Goal: Complete application form

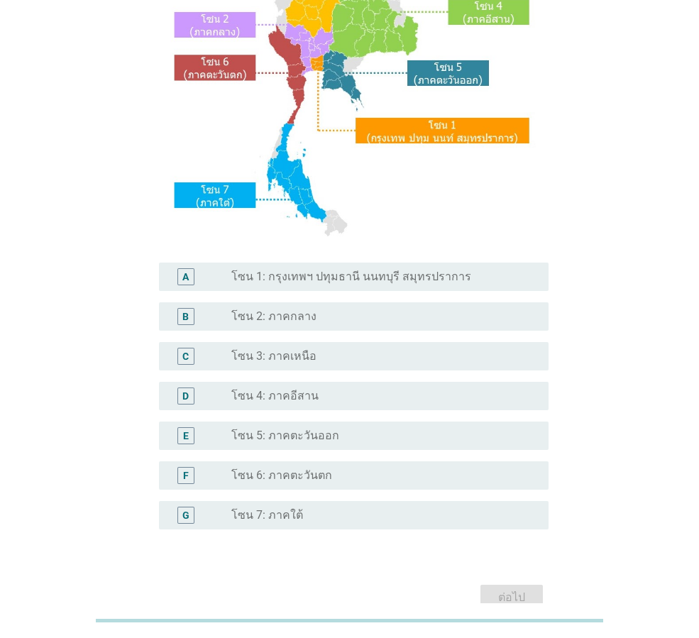
scroll to position [213, 0]
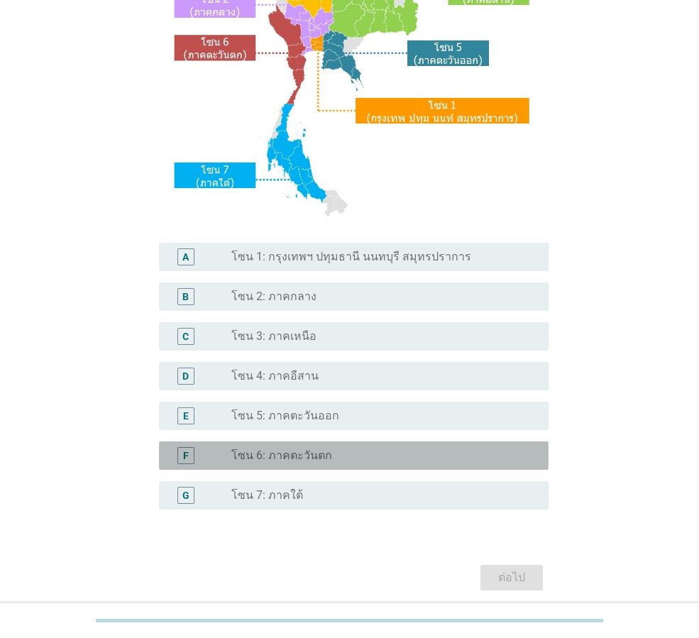
click at [280, 455] on label "โซน 6: ภาคตะวันตก" at bounding box center [281, 455] width 101 height 14
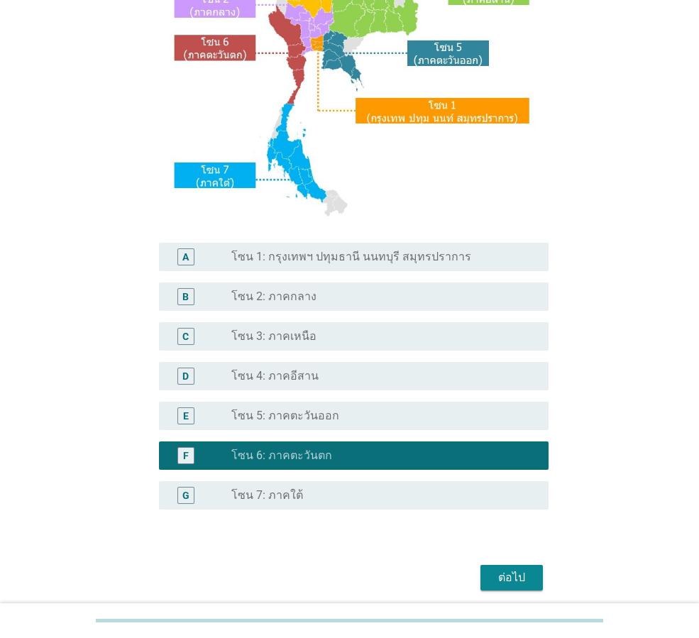
click at [518, 578] on div "ต่อไป" at bounding box center [512, 577] width 40 height 17
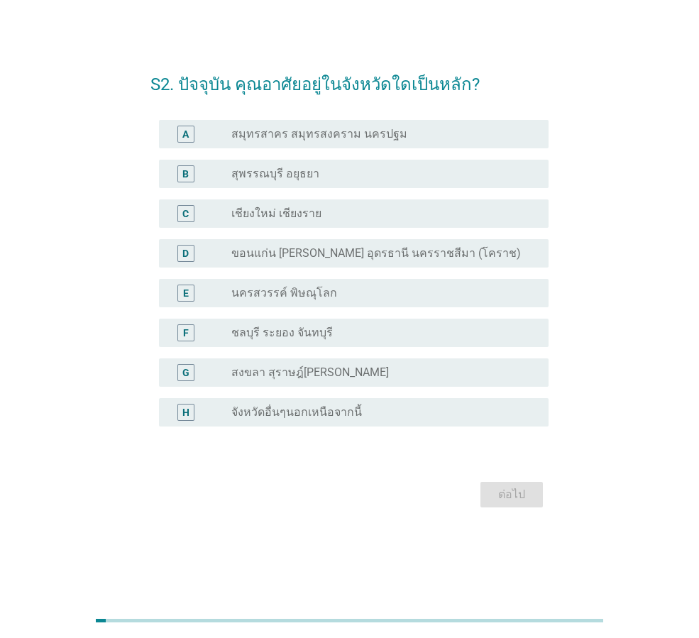
scroll to position [0, 0]
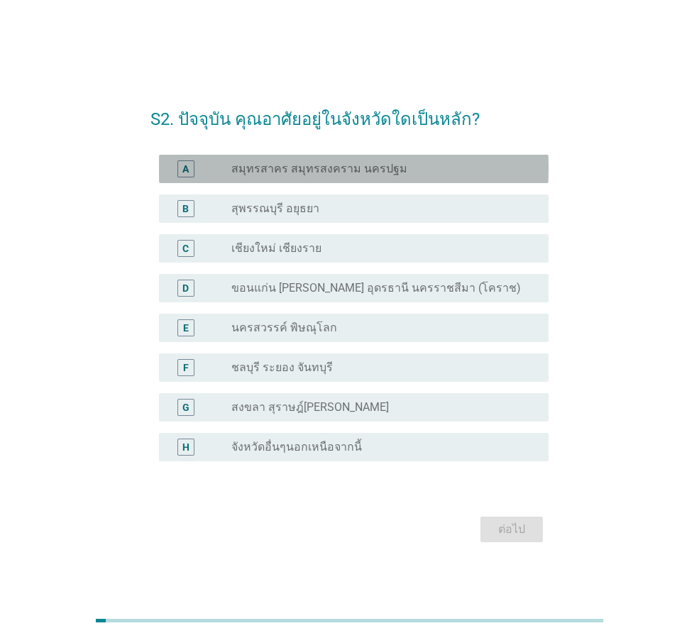
click at [384, 162] on label "สมุทรสาคร สมุทรสงคราม นครปฐม" at bounding box center [319, 169] width 176 height 14
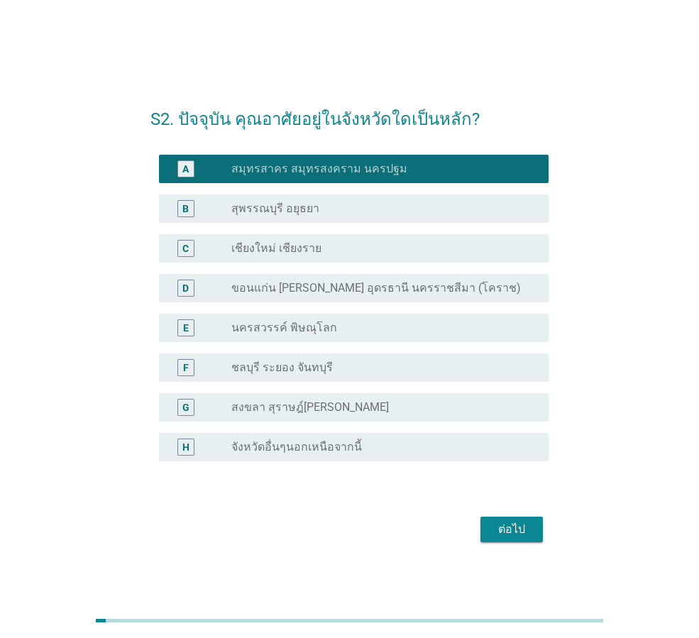
click at [522, 527] on div "ต่อไป" at bounding box center [512, 529] width 40 height 17
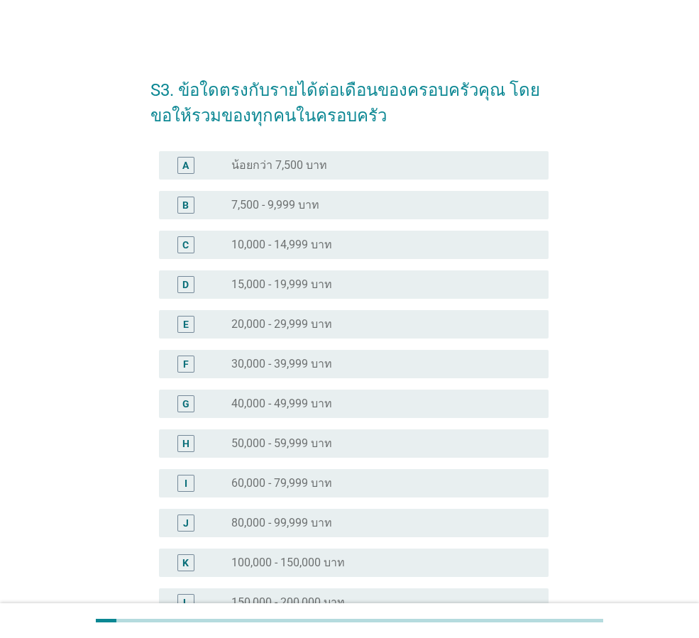
click at [281, 358] on label "30,000 - 39,999 บาท" at bounding box center [281, 364] width 101 height 14
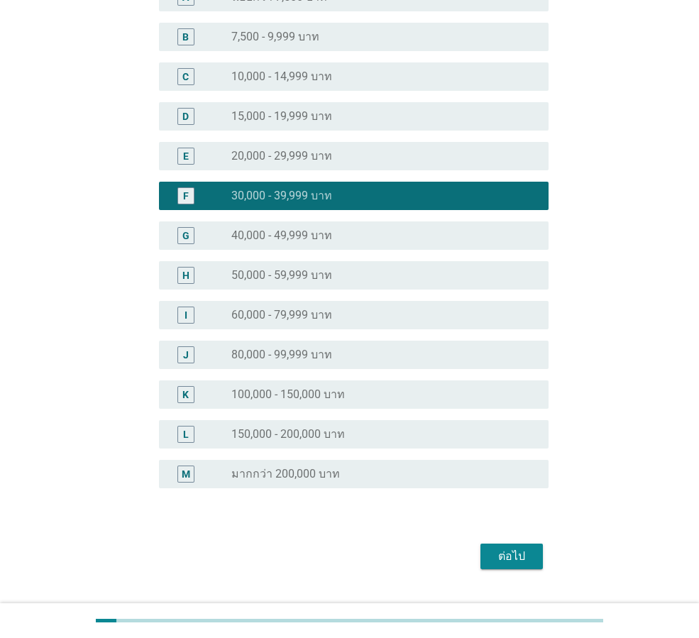
scroll to position [201, 0]
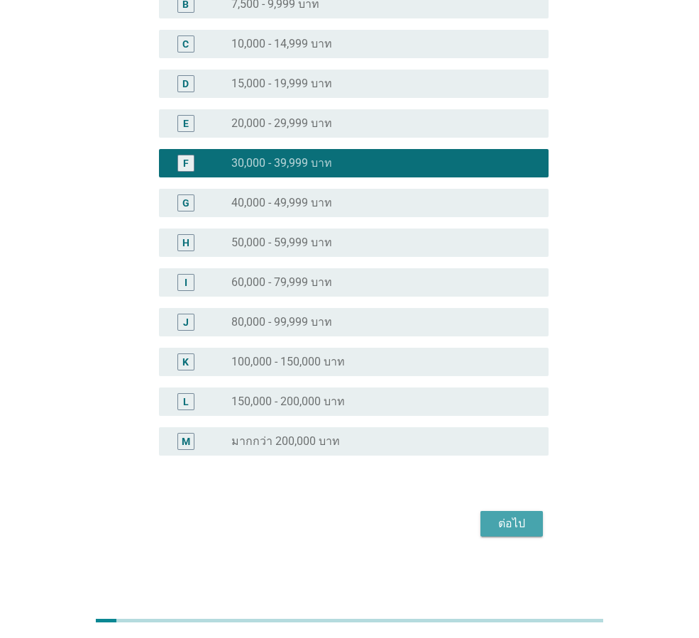
click at [521, 519] on div "ต่อไป" at bounding box center [512, 523] width 40 height 17
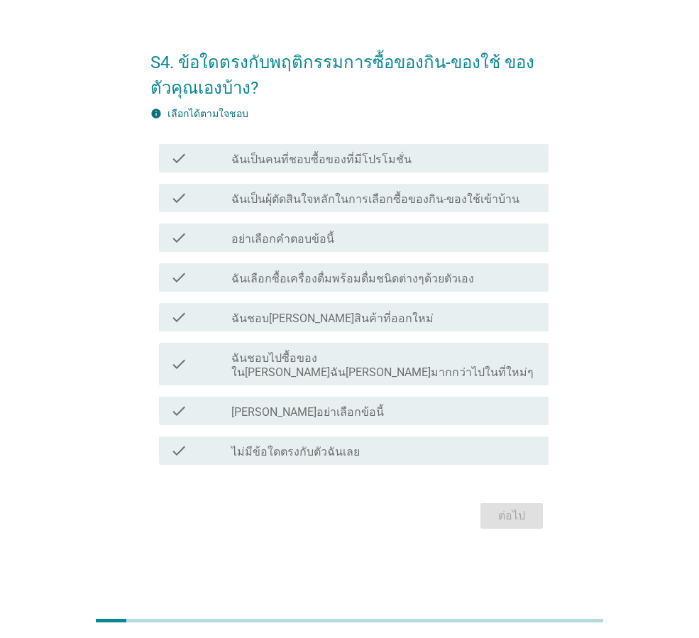
scroll to position [0, 0]
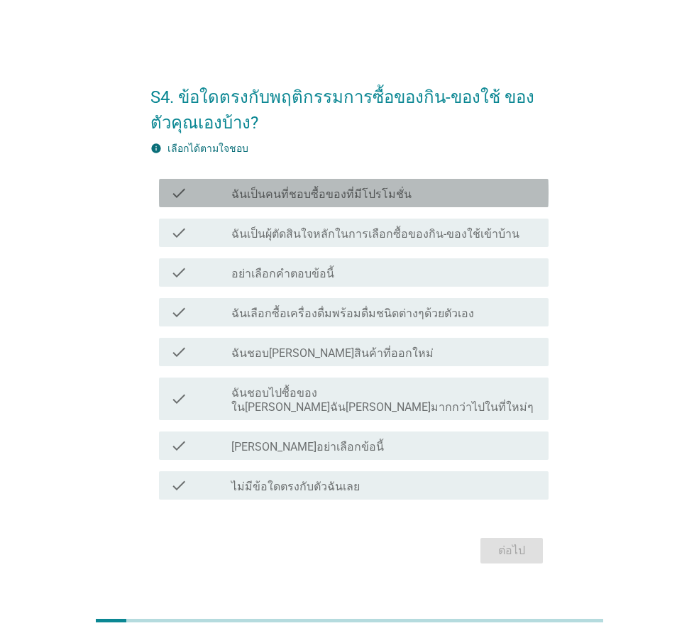
click at [270, 198] on label "ฉันเป็นคนที่ชอบซื้อของที่มีโปรโมชั่น" at bounding box center [321, 194] width 180 height 14
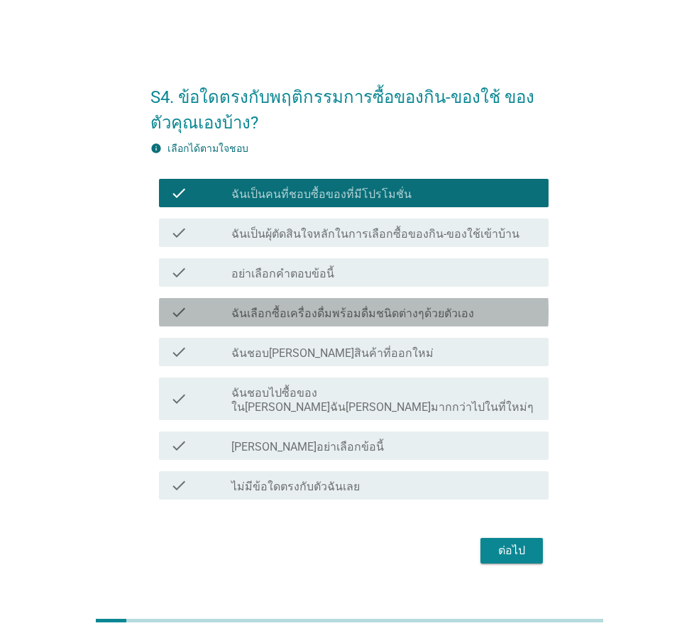
click at [301, 320] on label "ฉันเลือกซื้อเครื่องดื่มพร้อมดื่มชนิดต่างๆด้วยตัวเอง" at bounding box center [352, 314] width 243 height 14
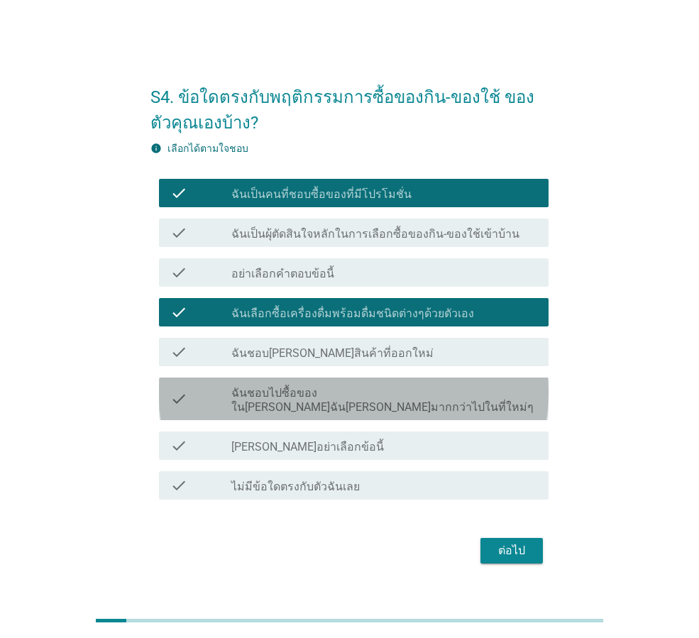
click at [299, 400] on label "ฉันชอบไปซื้อของใน[PERSON_NAME]ฉัน[PERSON_NAME]มากกว่าไปในที่ใหม่ๆ" at bounding box center [384, 400] width 306 height 28
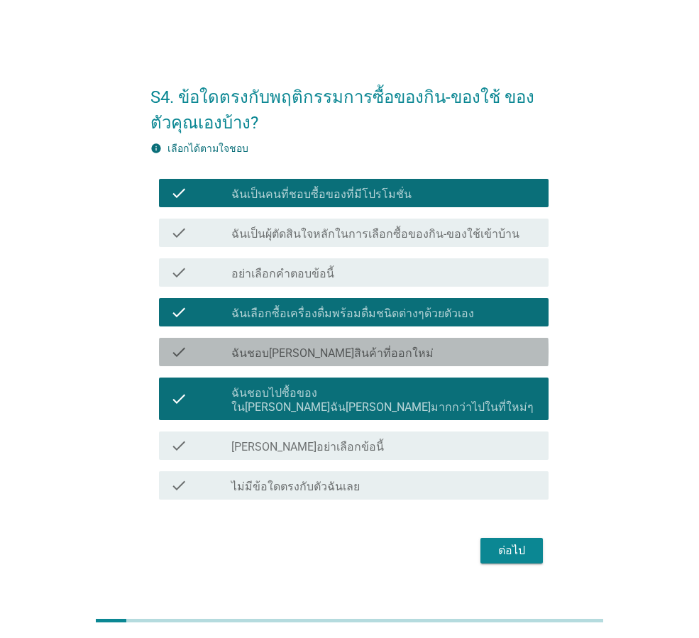
click at [324, 360] on label "ฉันชอบ[PERSON_NAME]สินค้าที่ออกใหม่" at bounding box center [332, 353] width 202 height 14
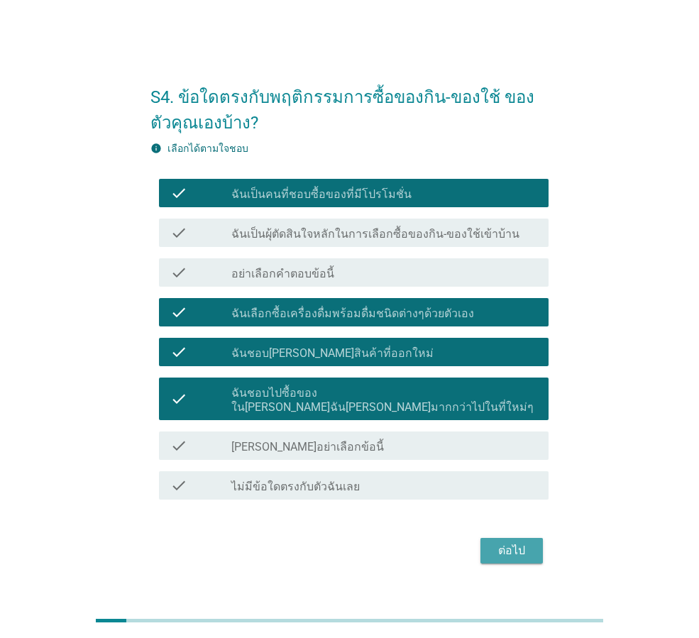
click at [524, 542] on div "ต่อไป" at bounding box center [512, 550] width 40 height 17
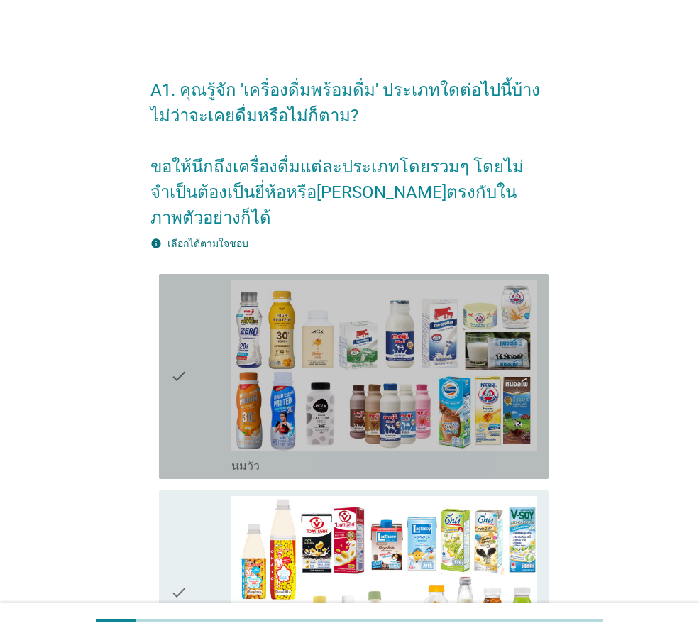
click at [189, 363] on div "check" at bounding box center [200, 377] width 61 height 194
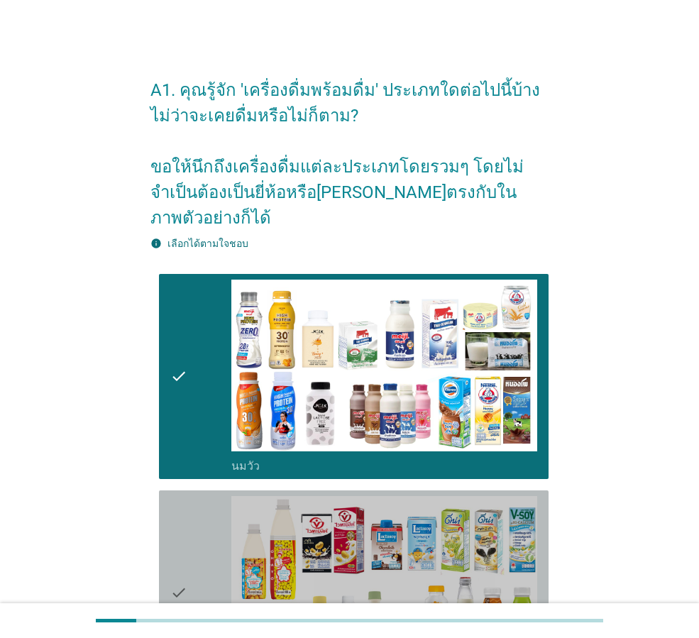
click at [218, 522] on div "check" at bounding box center [200, 593] width 61 height 194
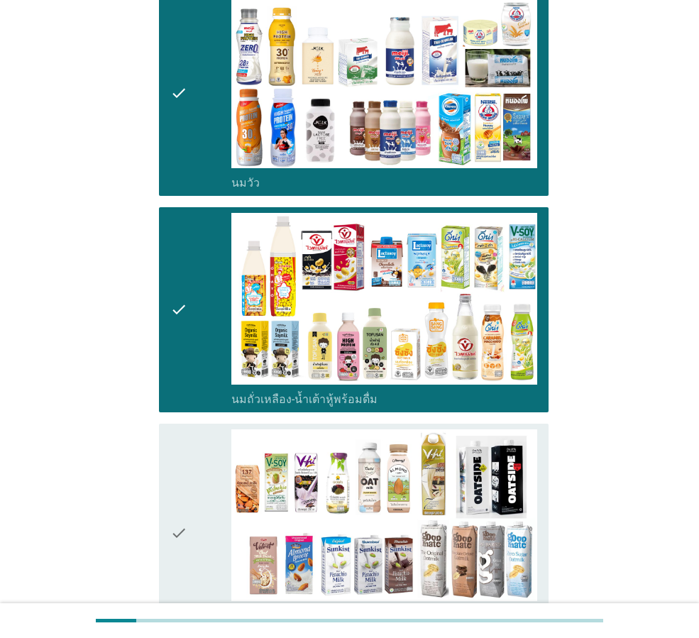
scroll to position [284, 0]
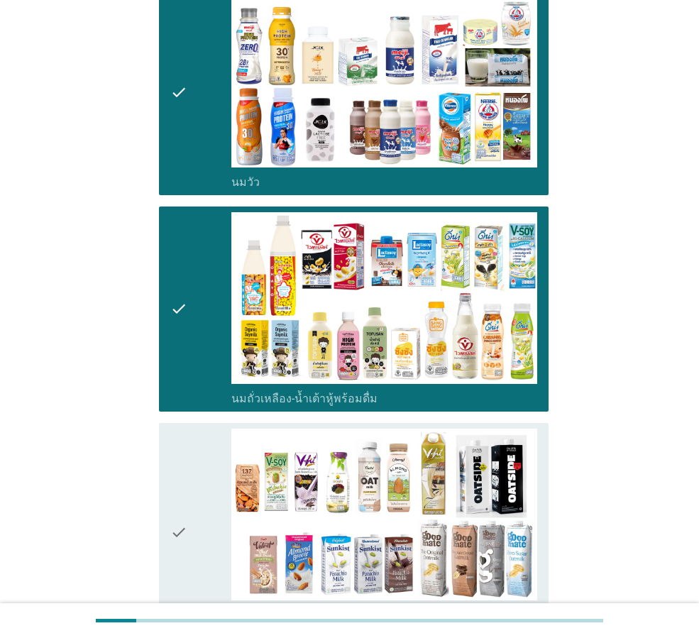
click at [214, 529] on div "check" at bounding box center [200, 533] width 61 height 208
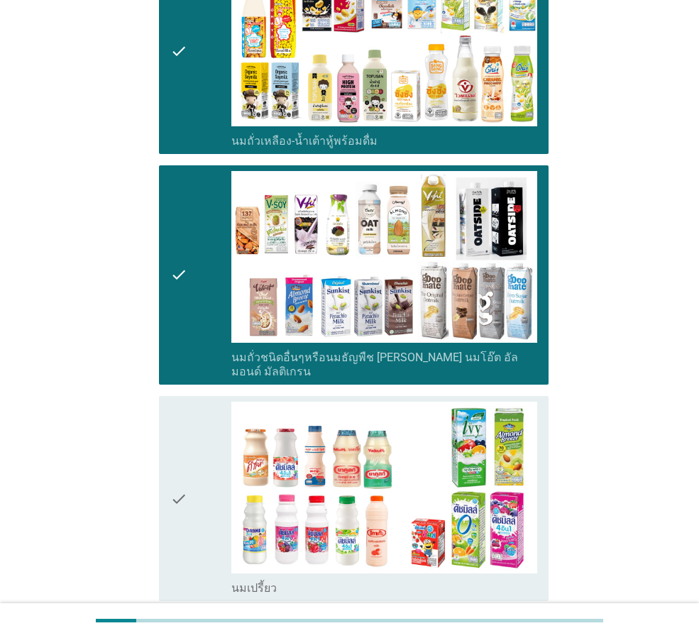
scroll to position [568, 0]
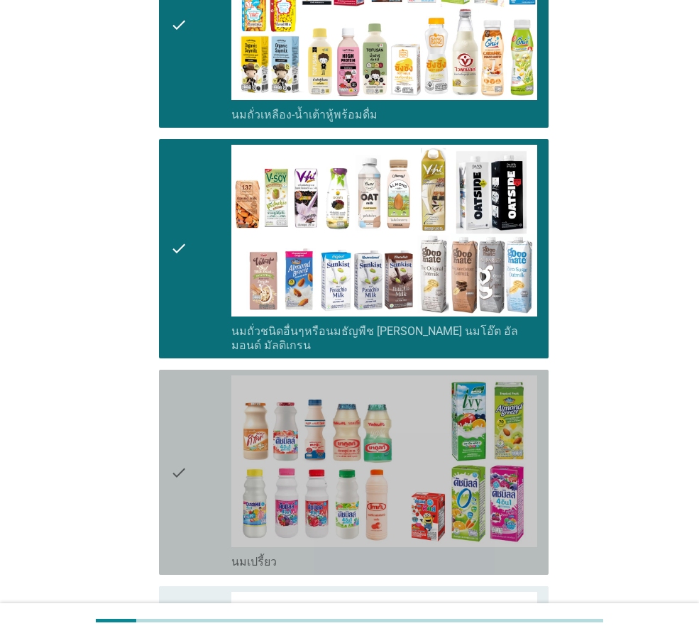
click at [209, 500] on div "check" at bounding box center [200, 472] width 61 height 194
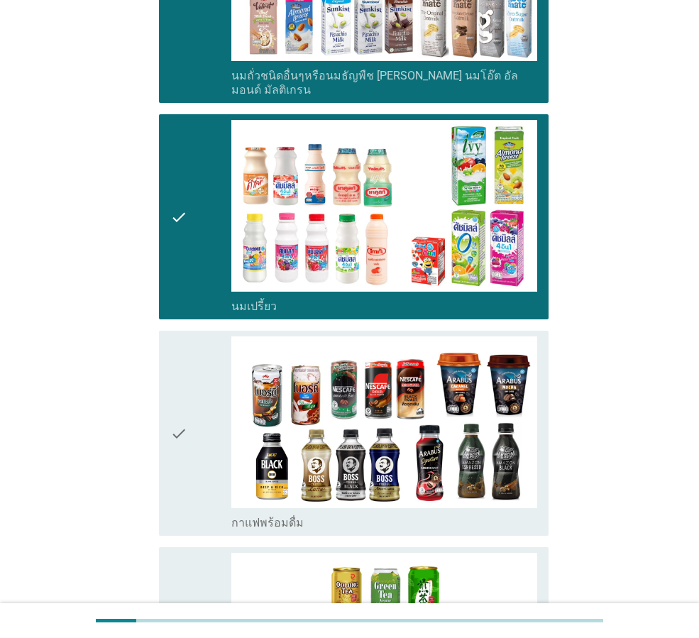
scroll to position [851, 0]
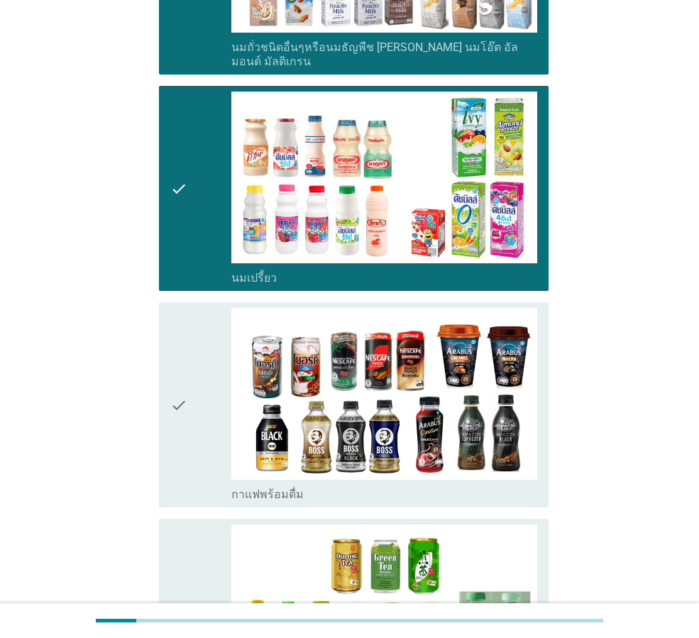
click at [213, 440] on div "check" at bounding box center [200, 405] width 61 height 194
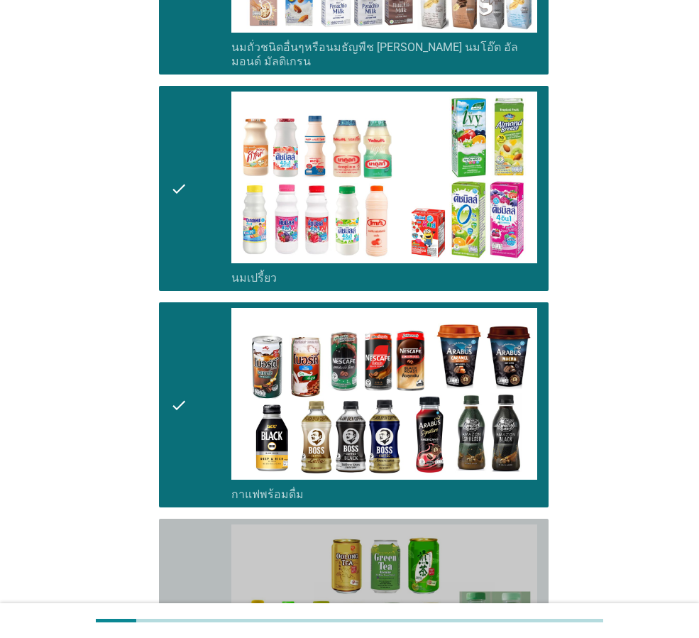
click at [187, 524] on icon "check" at bounding box center [178, 621] width 17 height 194
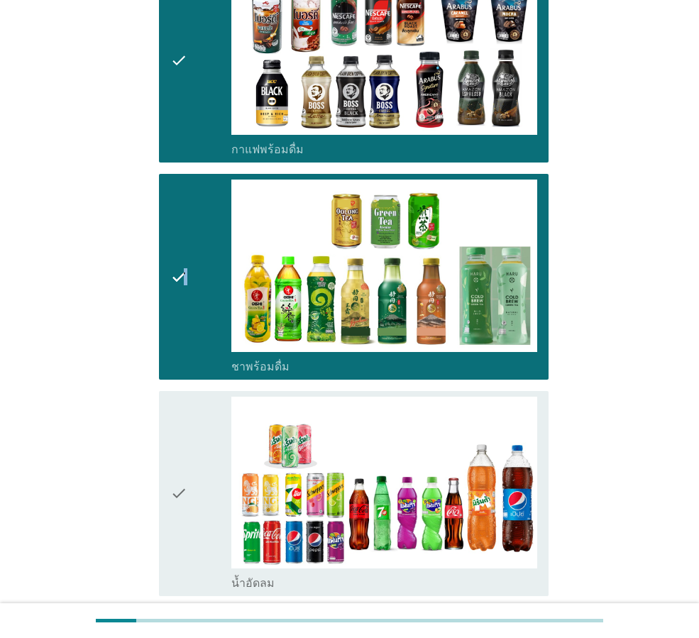
scroll to position [1206, 0]
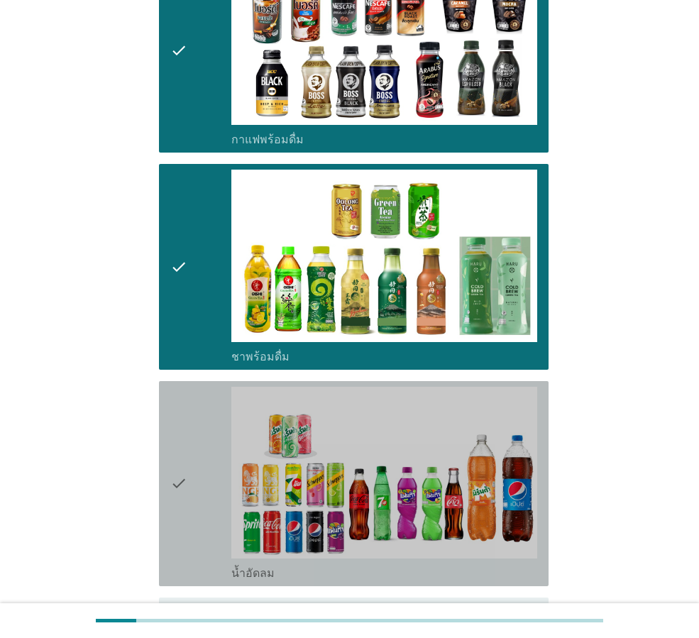
click at [192, 499] on div "check" at bounding box center [200, 484] width 61 height 194
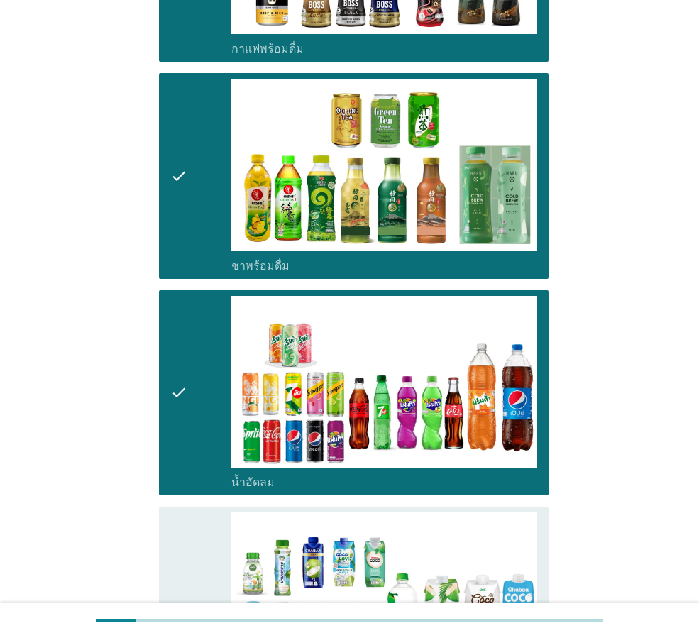
scroll to position [1490, 0]
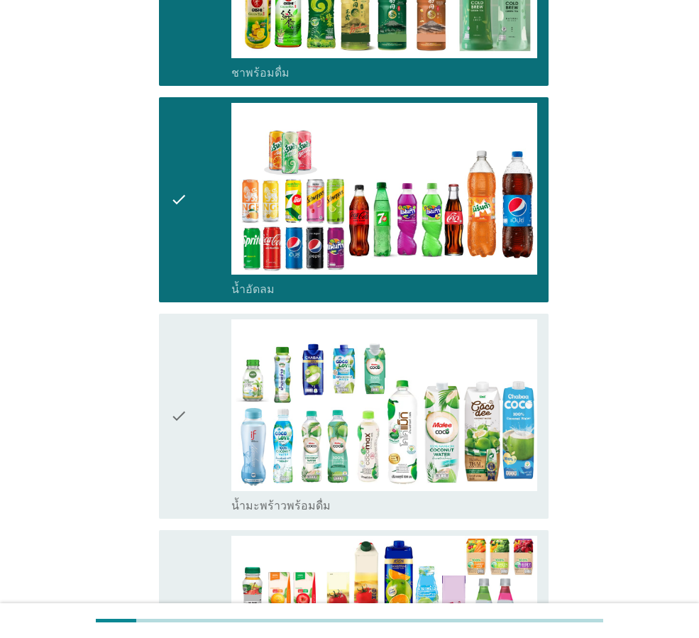
click at [204, 467] on div "check" at bounding box center [200, 416] width 61 height 194
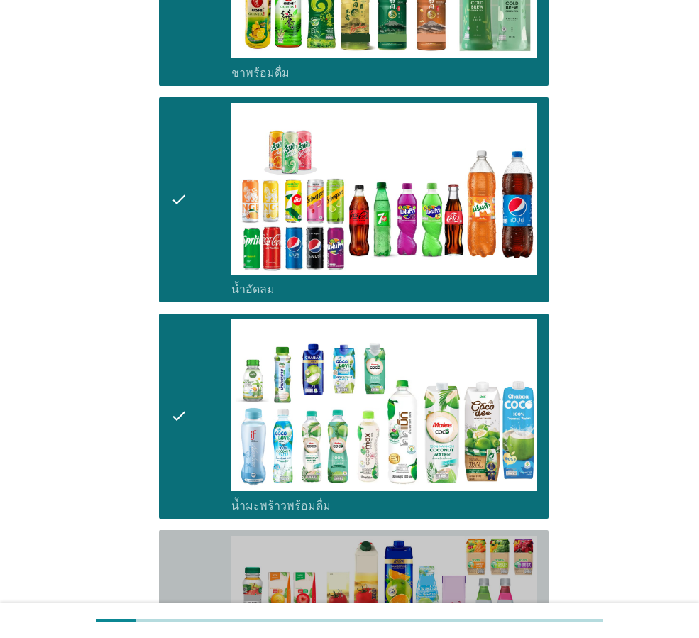
click at [197, 536] on div "check" at bounding box center [200, 633] width 61 height 194
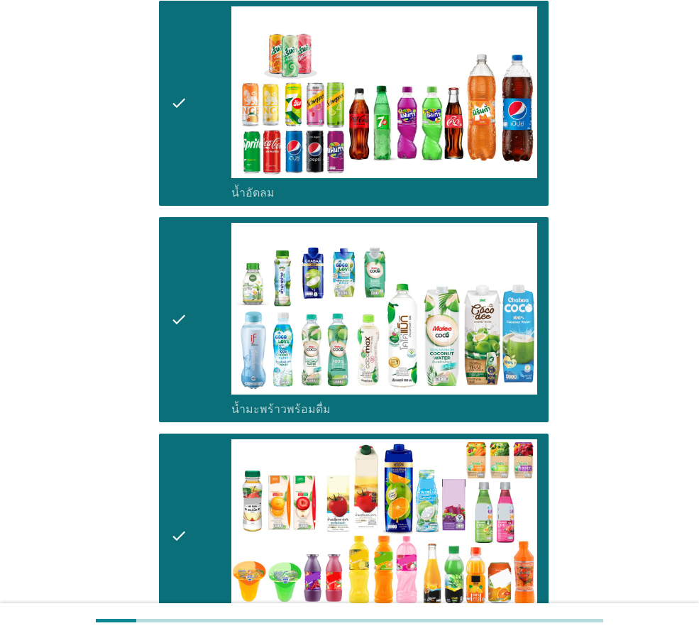
scroll to position [1774, 0]
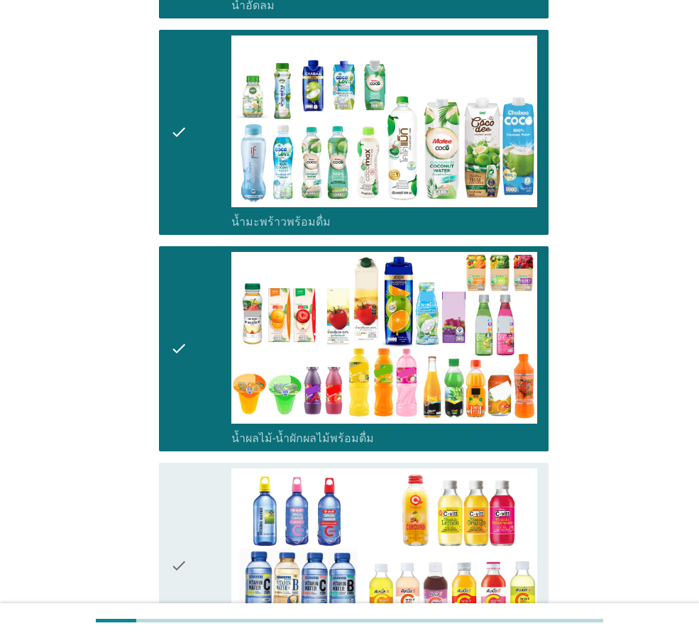
click at [201, 502] on div "check" at bounding box center [200, 565] width 61 height 194
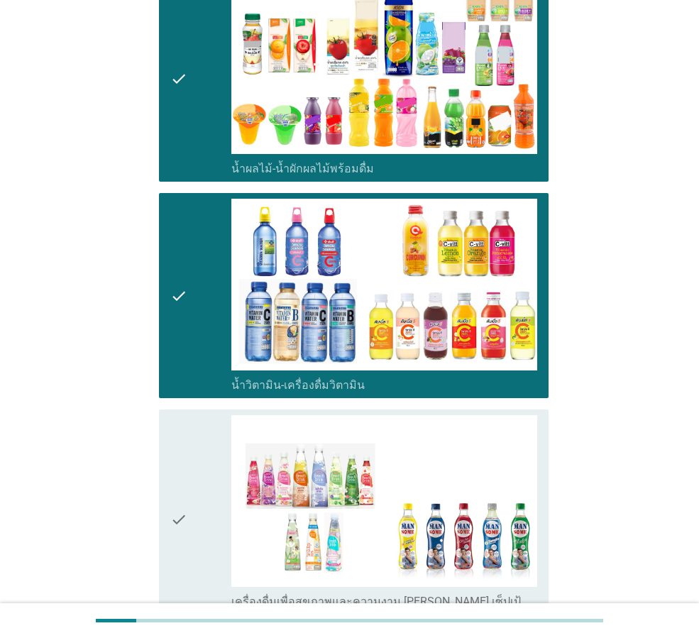
scroll to position [2129, 0]
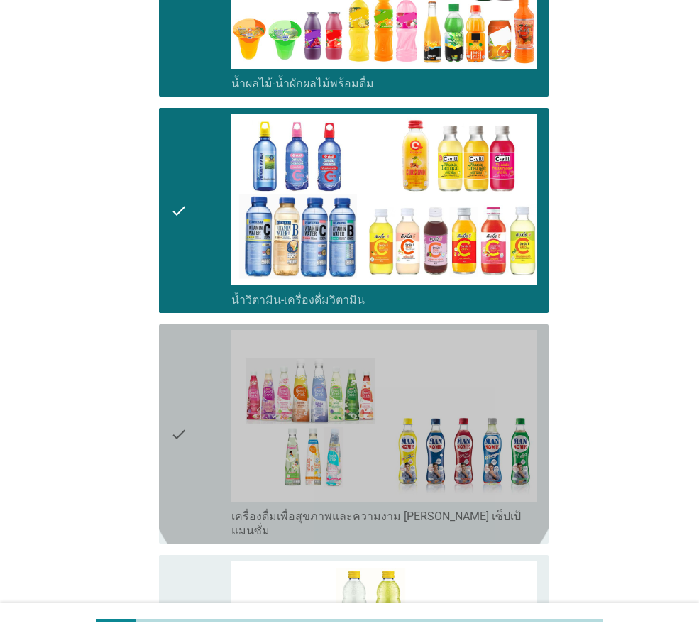
click at [209, 470] on div "check" at bounding box center [200, 434] width 61 height 208
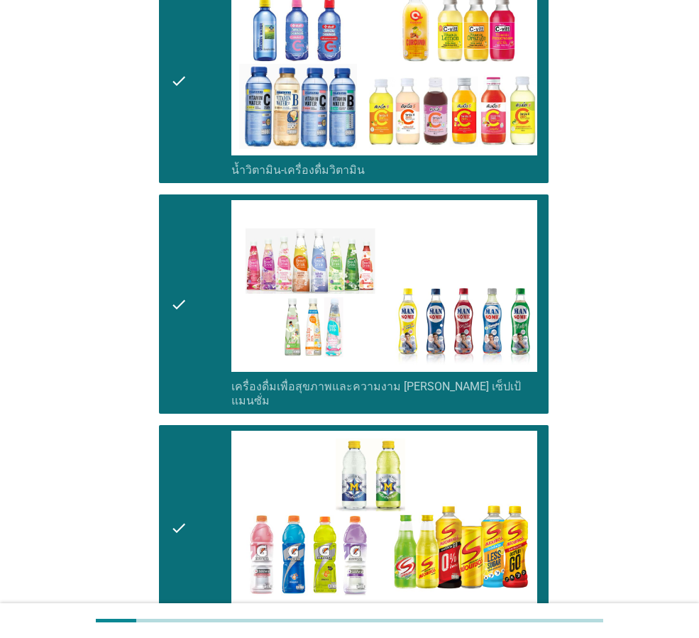
scroll to position [2413, 0]
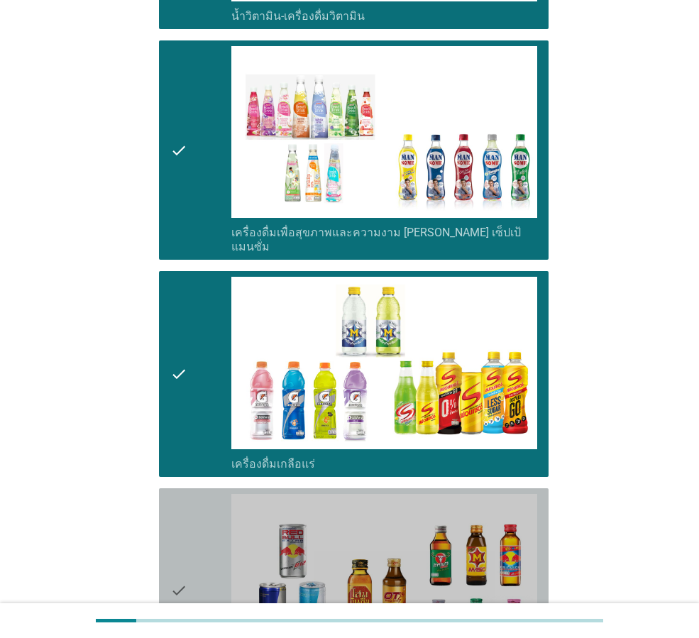
click at [197, 524] on div "check" at bounding box center [200, 591] width 61 height 194
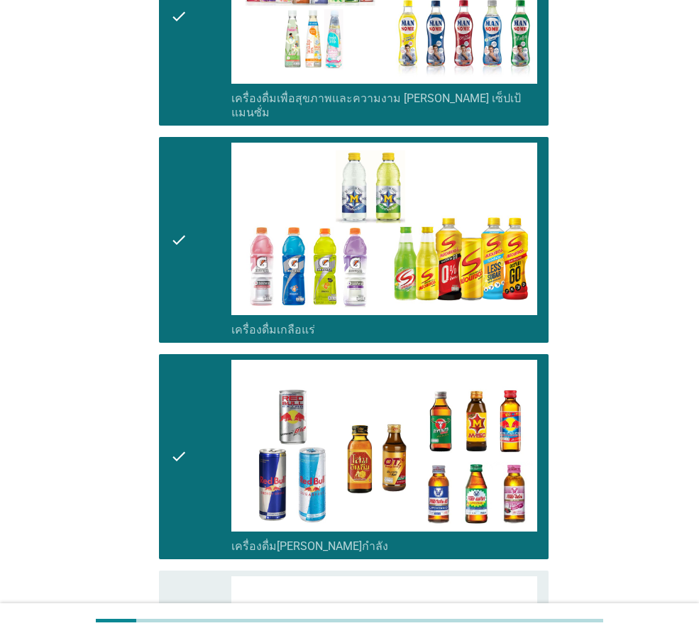
scroll to position [2696, 0]
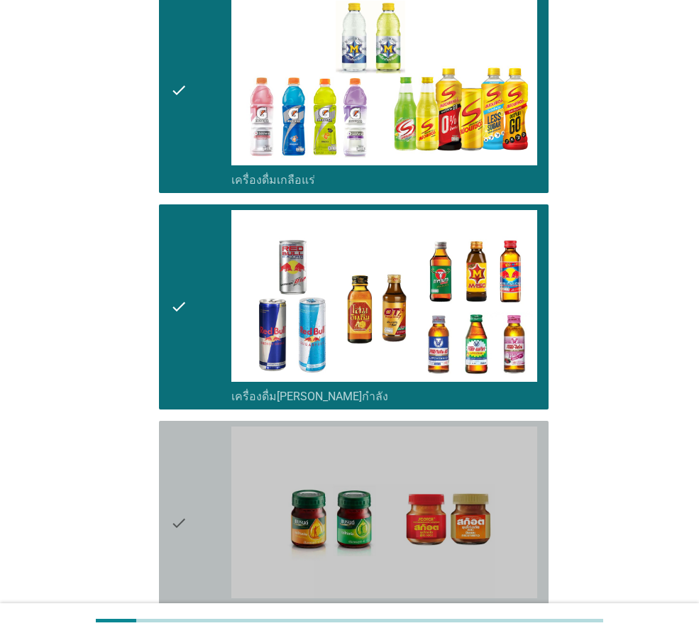
click at [201, 523] on div "check" at bounding box center [200, 523] width 61 height 194
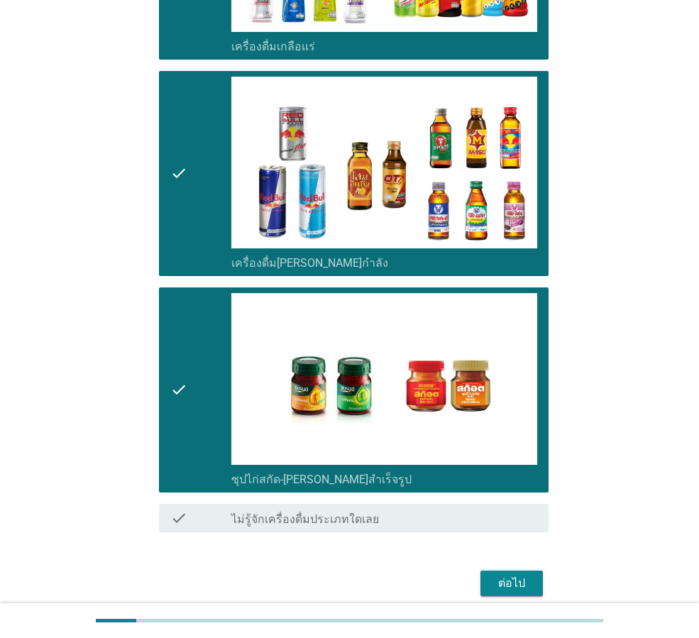
scroll to position [2835, 0]
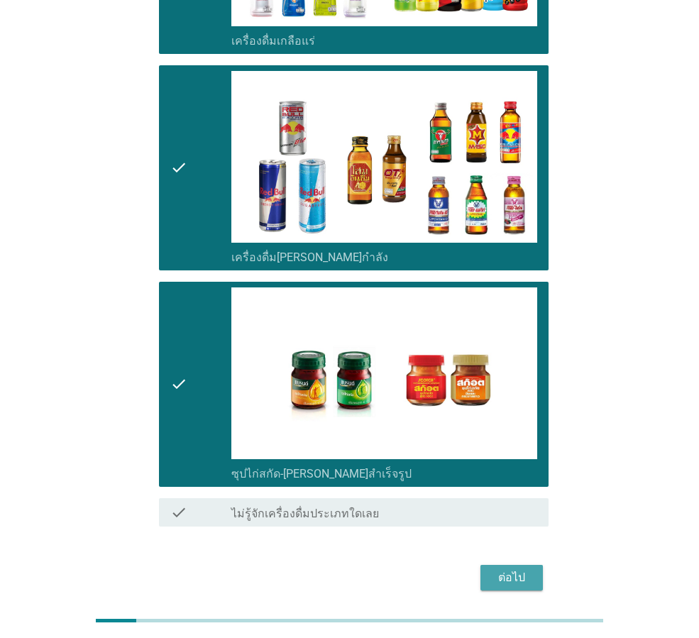
click at [513, 569] on div "ต่อไป" at bounding box center [512, 577] width 40 height 17
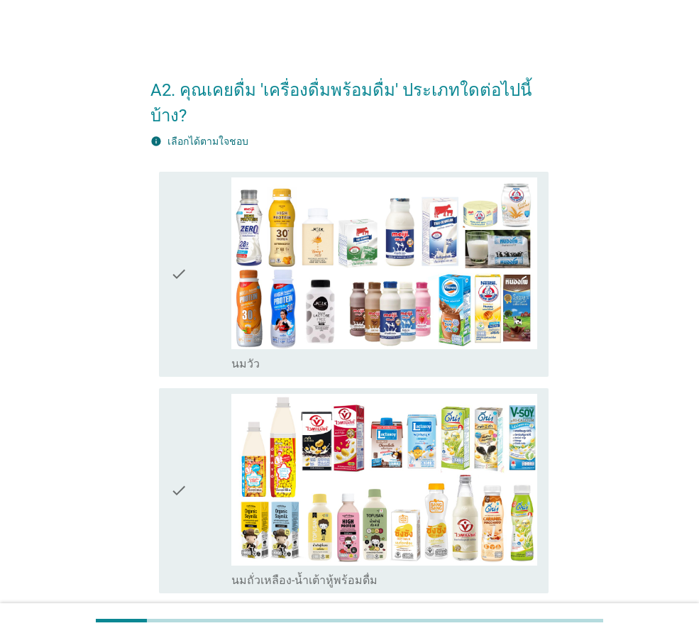
click at [211, 394] on div "check" at bounding box center [200, 491] width 61 height 194
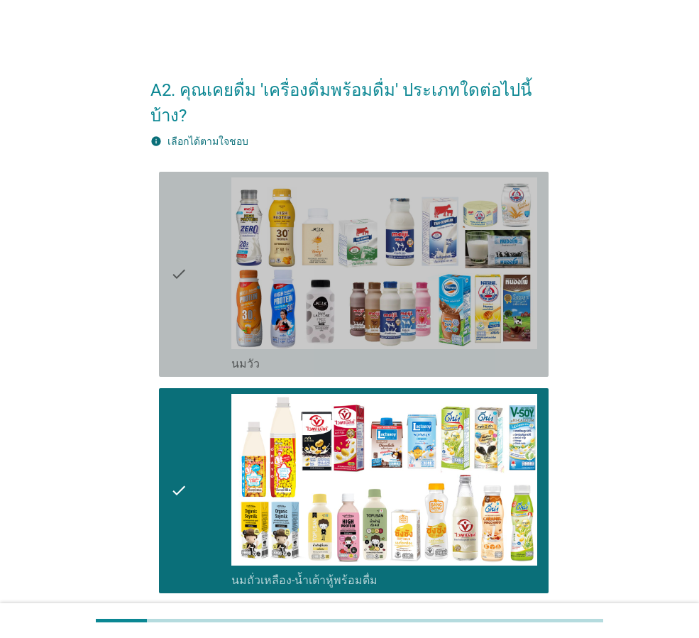
click at [218, 300] on div "check" at bounding box center [200, 274] width 61 height 194
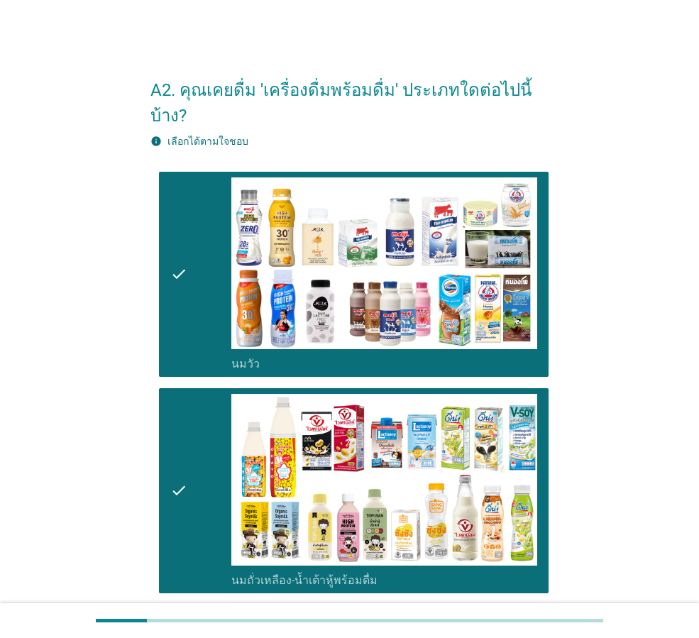
scroll to position [284, 0]
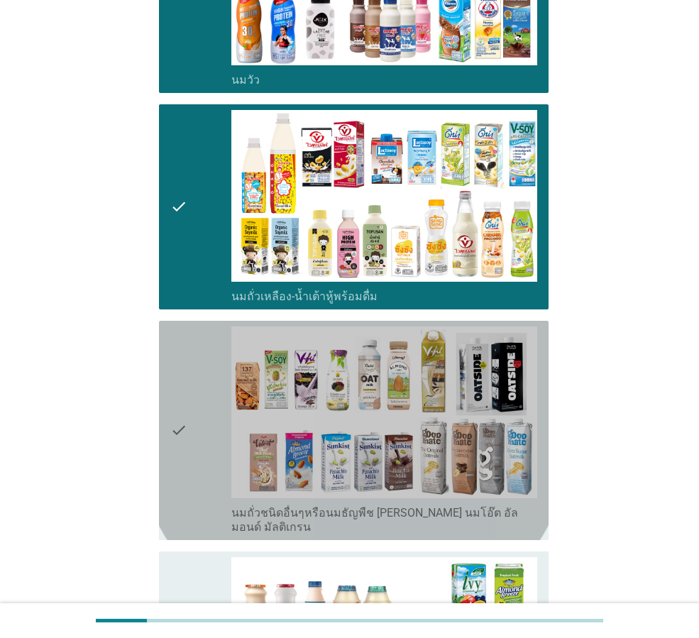
click at [218, 373] on div "check" at bounding box center [200, 430] width 61 height 208
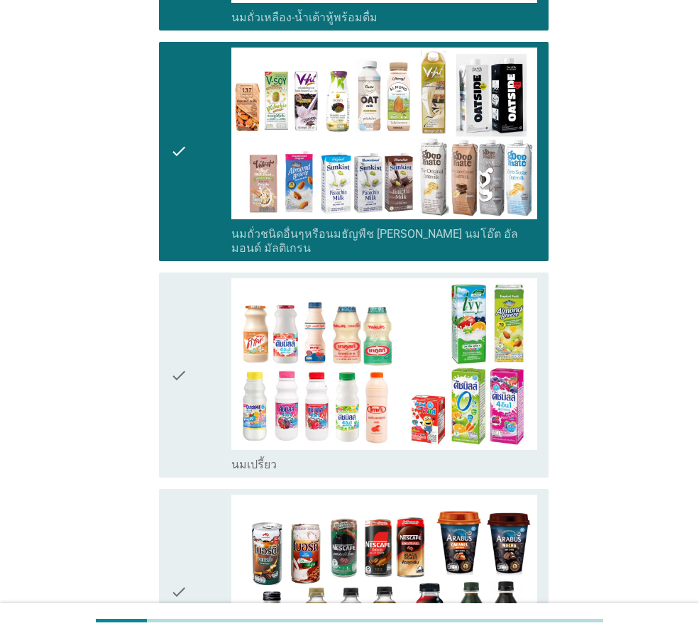
scroll to position [568, 0]
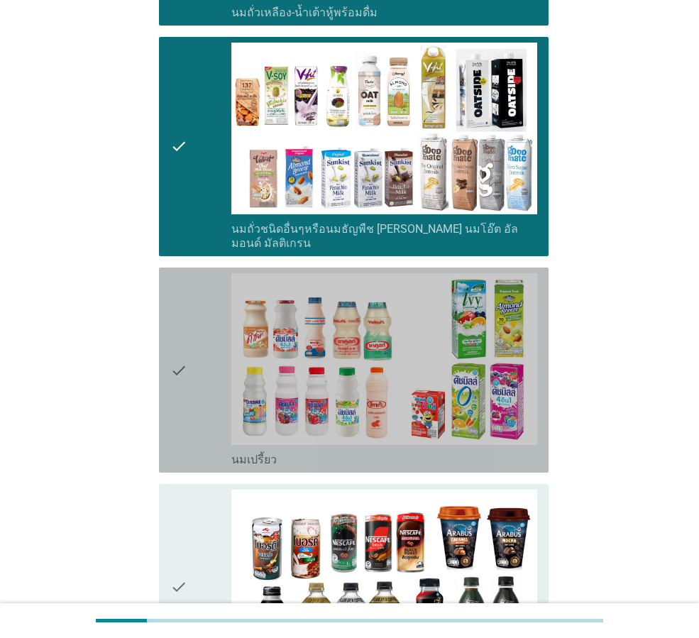
click at [209, 380] on div "check" at bounding box center [200, 370] width 61 height 194
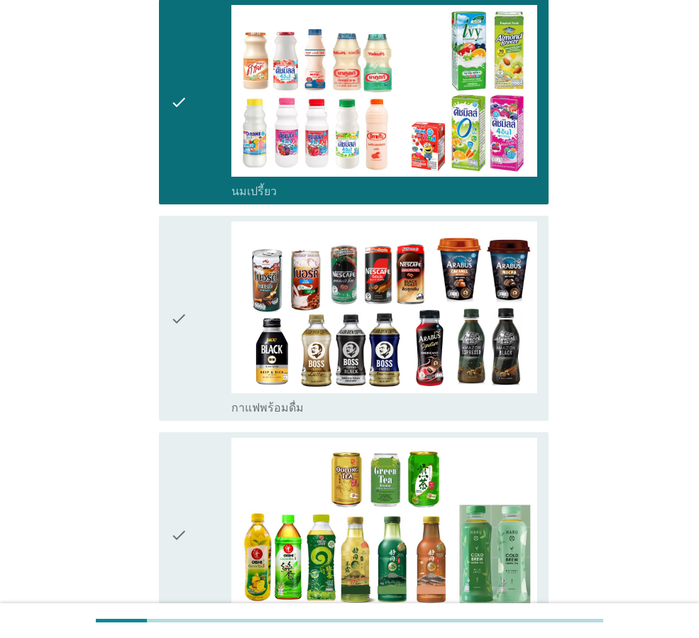
scroll to position [851, 0]
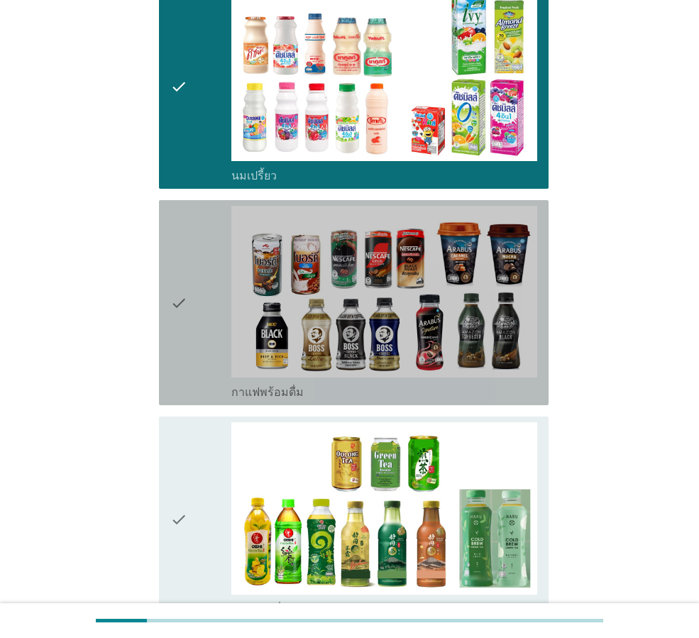
click at [202, 345] on div "check" at bounding box center [200, 303] width 61 height 194
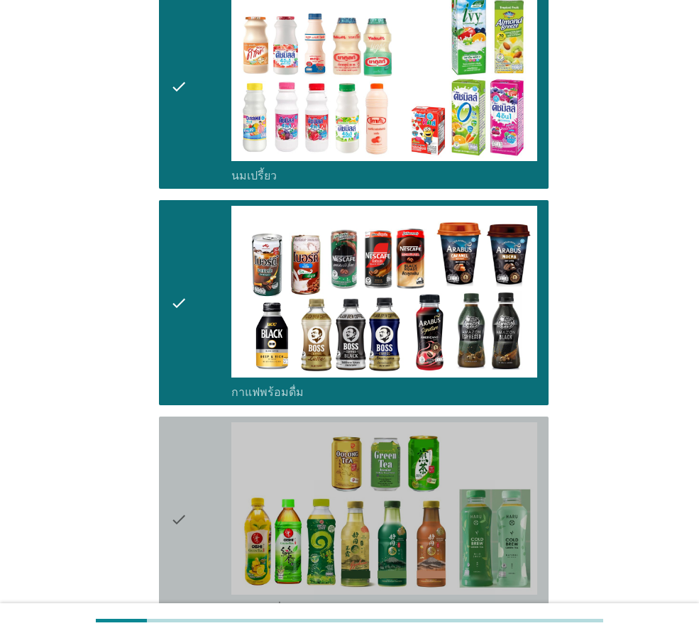
click at [192, 422] on div "check" at bounding box center [200, 519] width 61 height 194
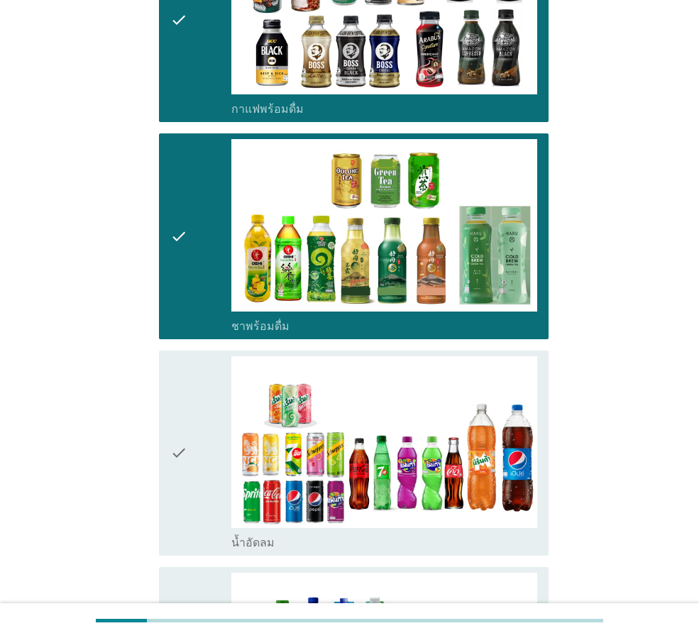
scroll to position [1135, 0]
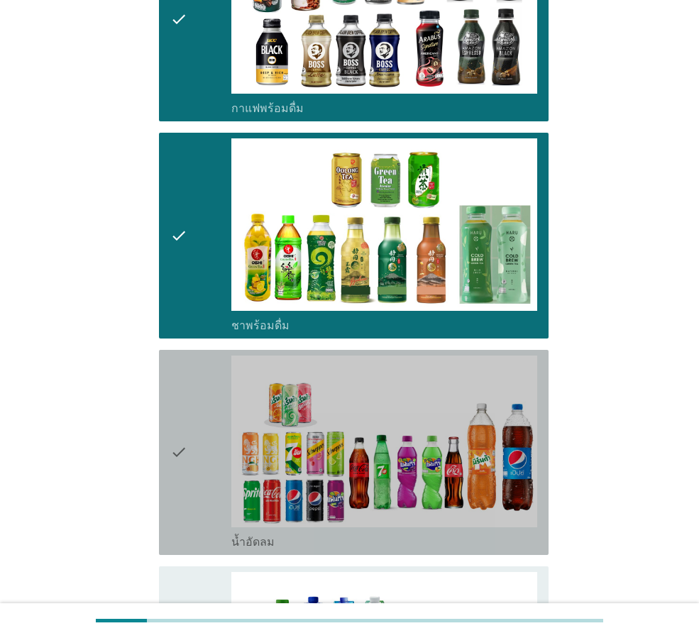
click at [197, 391] on div "check" at bounding box center [200, 452] width 61 height 194
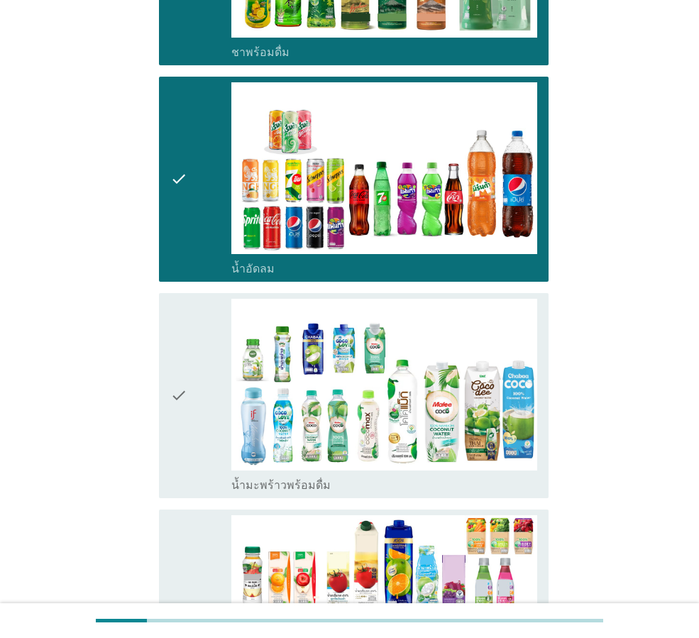
scroll to position [1419, 0]
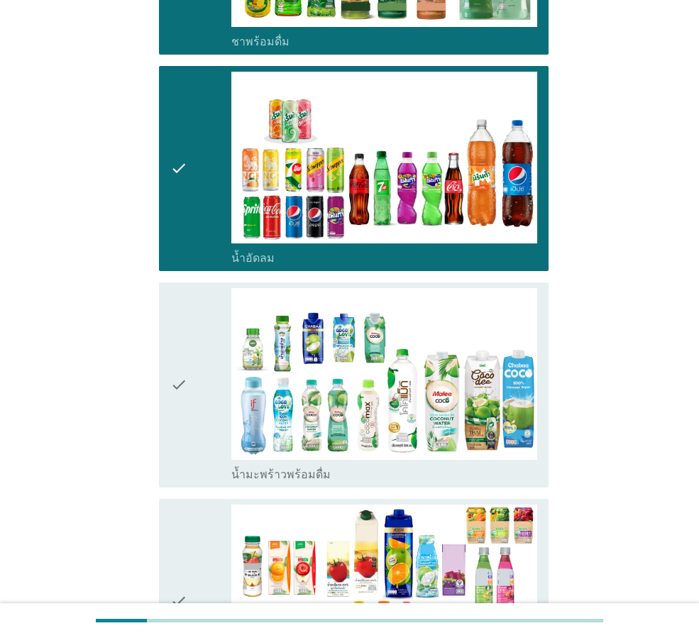
click at [202, 391] on div "check" at bounding box center [200, 385] width 61 height 194
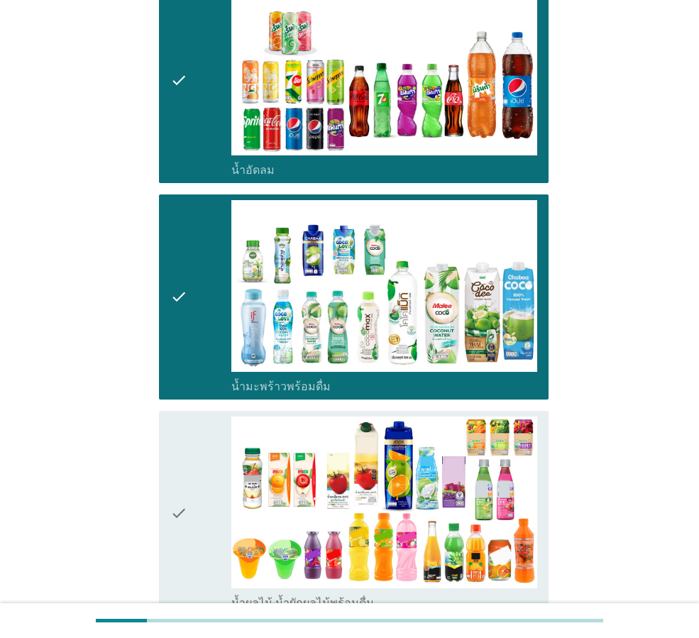
scroll to position [1703, 0]
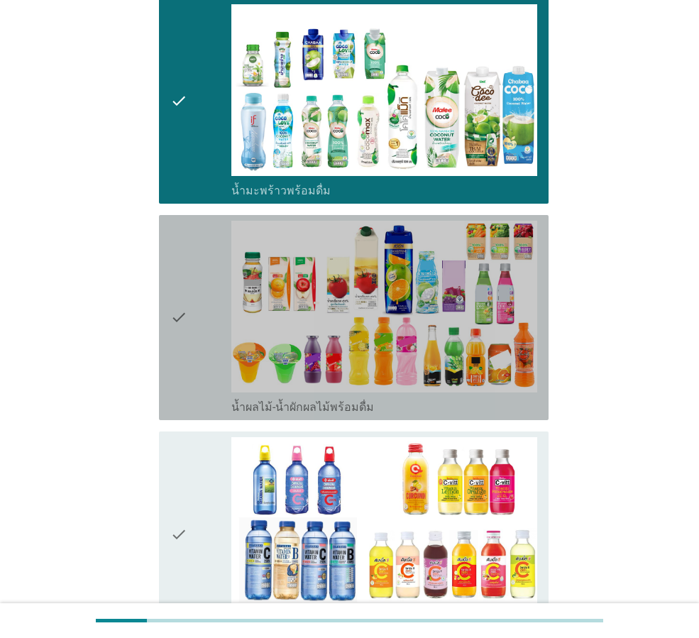
click at [188, 361] on div "check" at bounding box center [200, 318] width 61 height 194
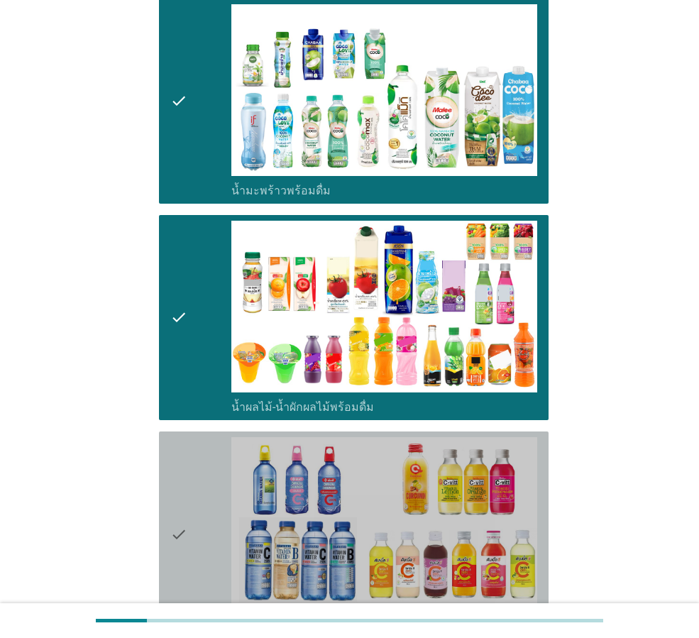
click at [189, 437] on div "check" at bounding box center [200, 534] width 61 height 194
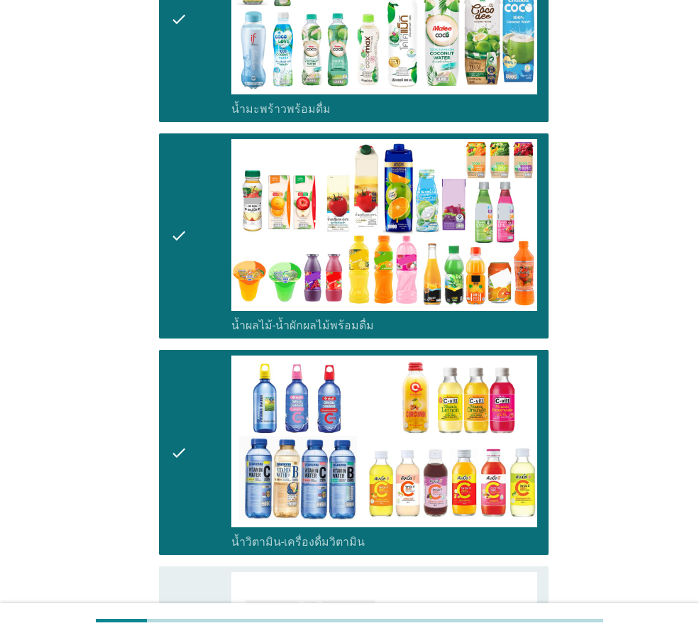
scroll to position [1987, 0]
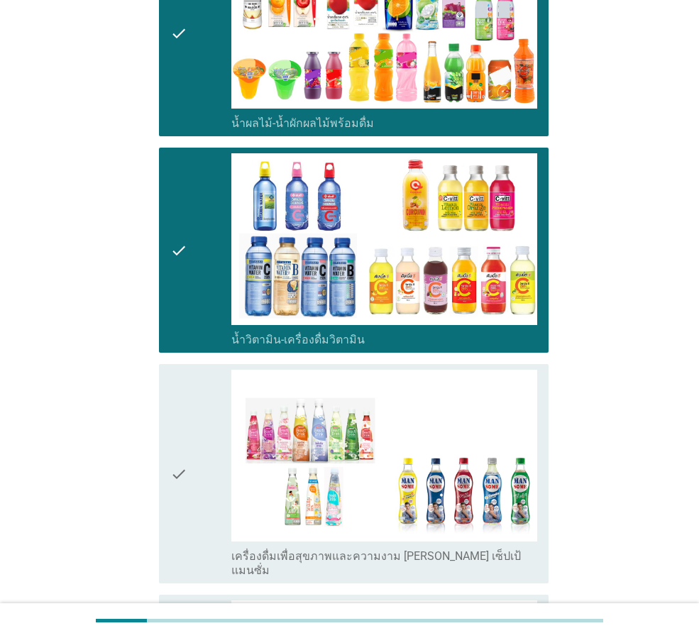
click at [194, 393] on div "check" at bounding box center [200, 474] width 61 height 208
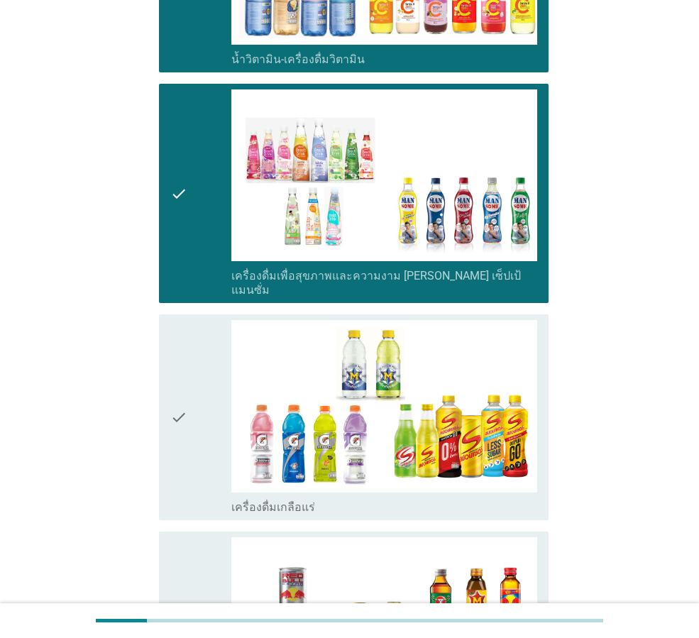
scroll to position [2271, 0]
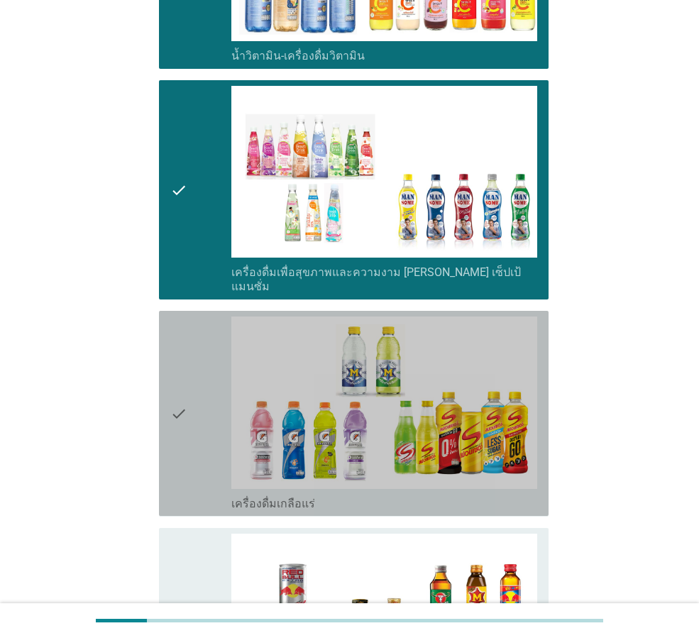
click at [200, 383] on div "check" at bounding box center [200, 413] width 61 height 194
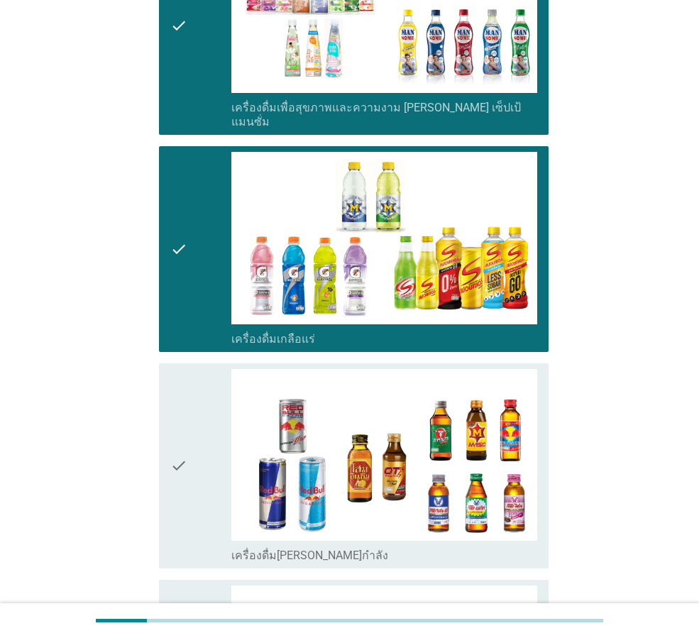
scroll to position [2554, 0]
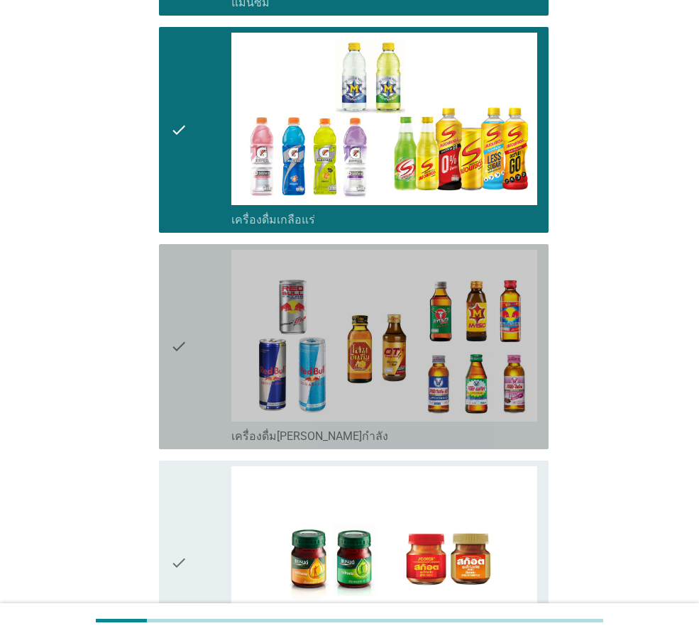
click at [204, 377] on div "check" at bounding box center [200, 347] width 61 height 194
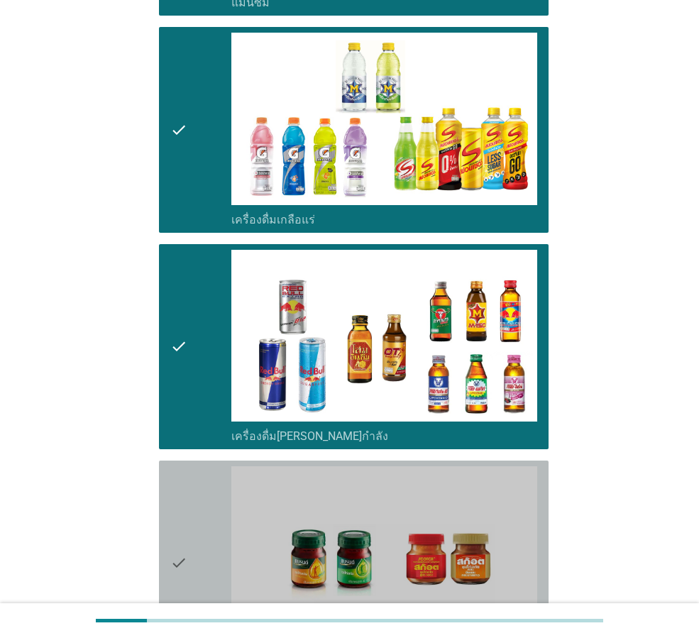
click at [209, 466] on div "check" at bounding box center [200, 563] width 61 height 194
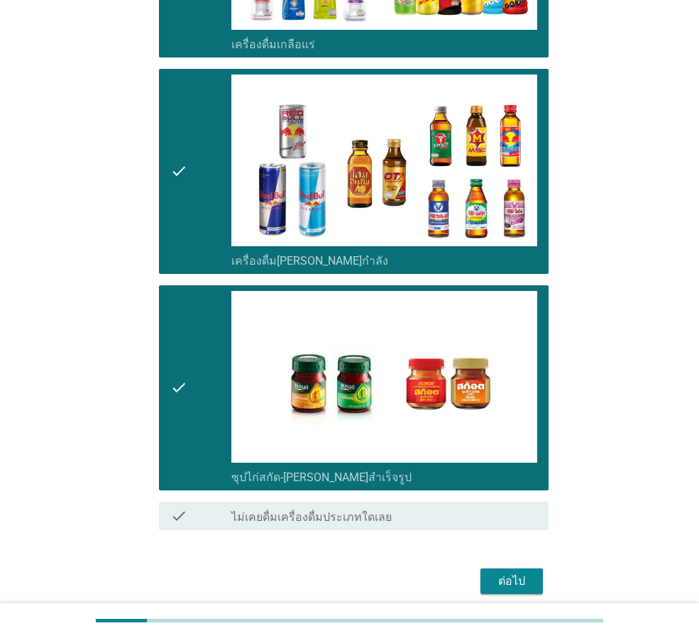
scroll to position [2733, 0]
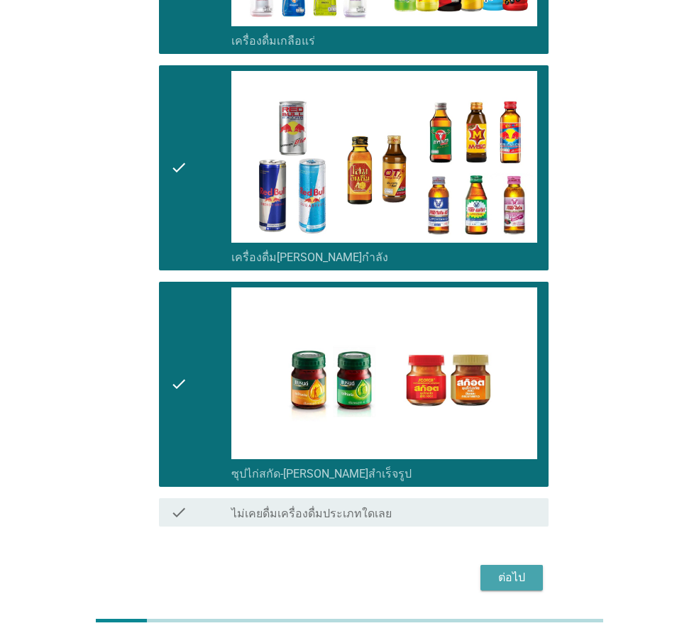
click at [516, 569] on div "ต่อไป" at bounding box center [512, 577] width 40 height 17
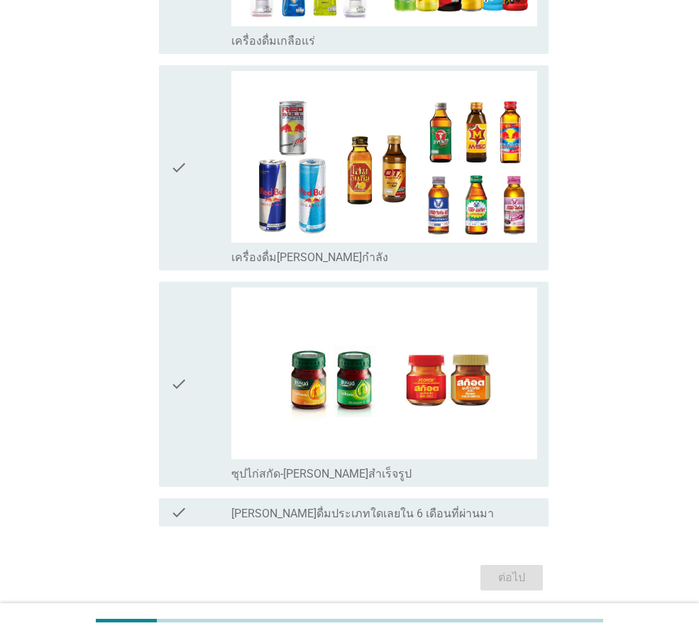
scroll to position [0, 0]
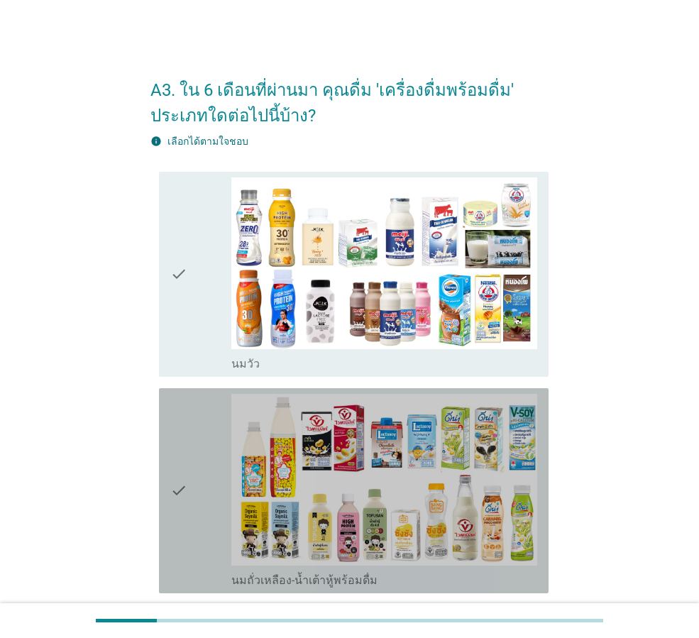
click at [227, 454] on div "check" at bounding box center [200, 491] width 61 height 194
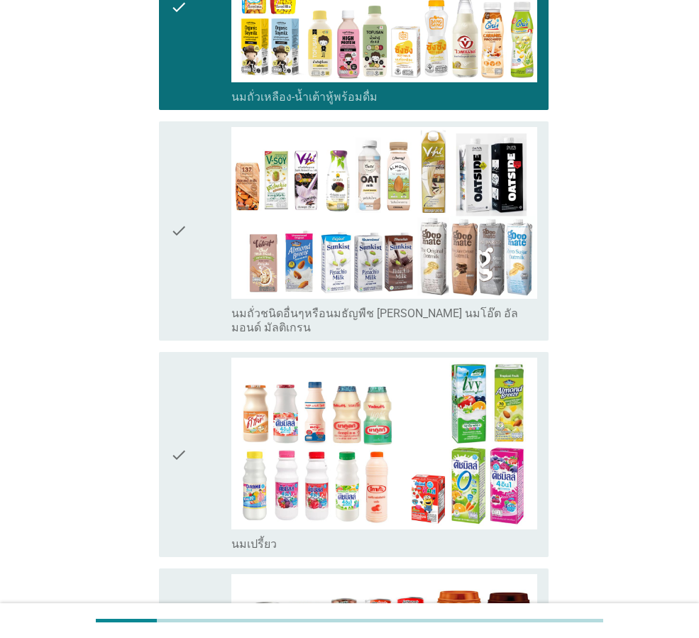
scroll to position [568, 0]
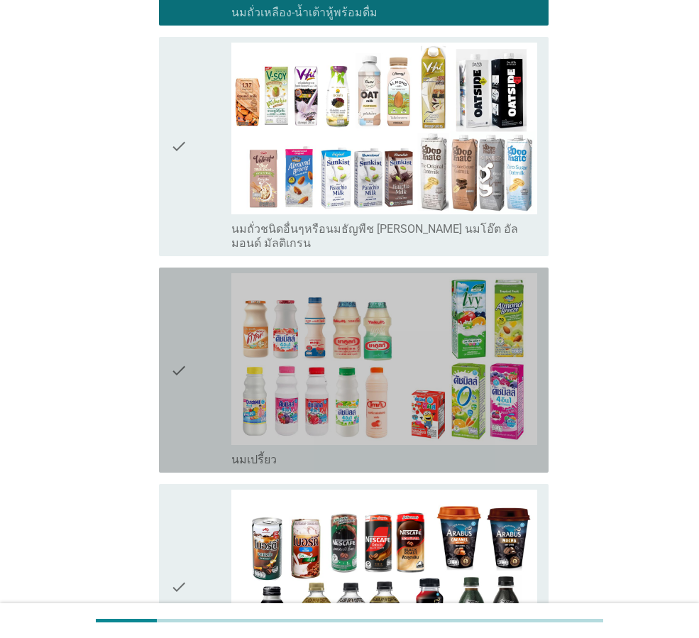
click at [218, 412] on div "check" at bounding box center [200, 370] width 61 height 194
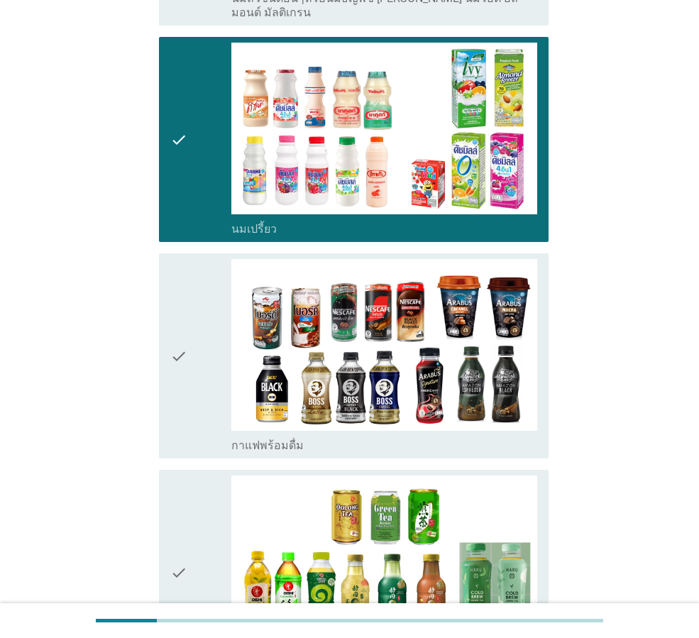
scroll to position [922, 0]
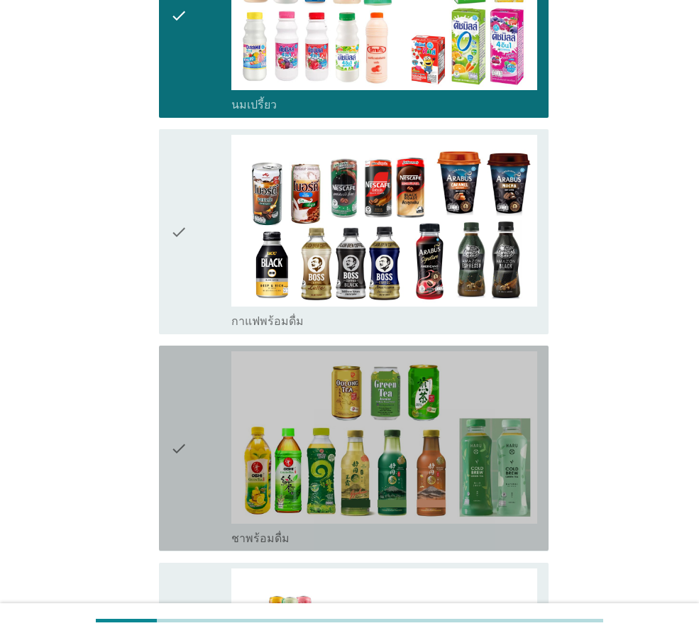
click at [230, 426] on div "check" at bounding box center [200, 448] width 61 height 194
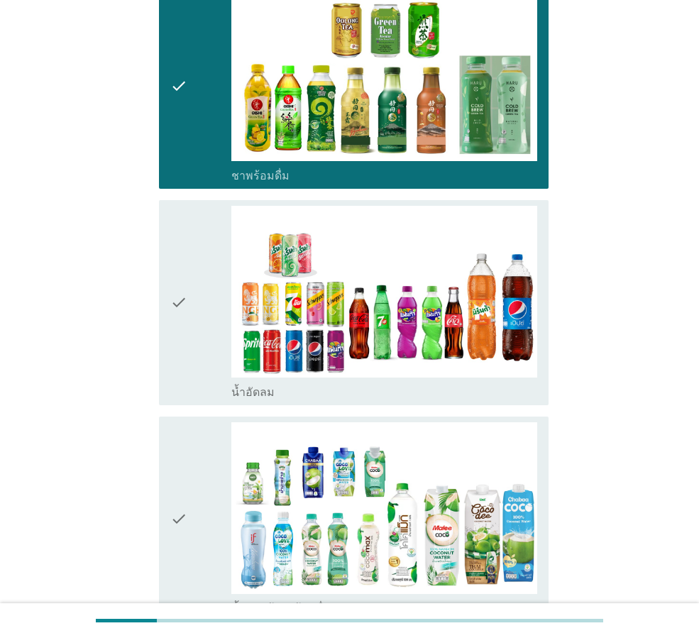
scroll to position [1490, 0]
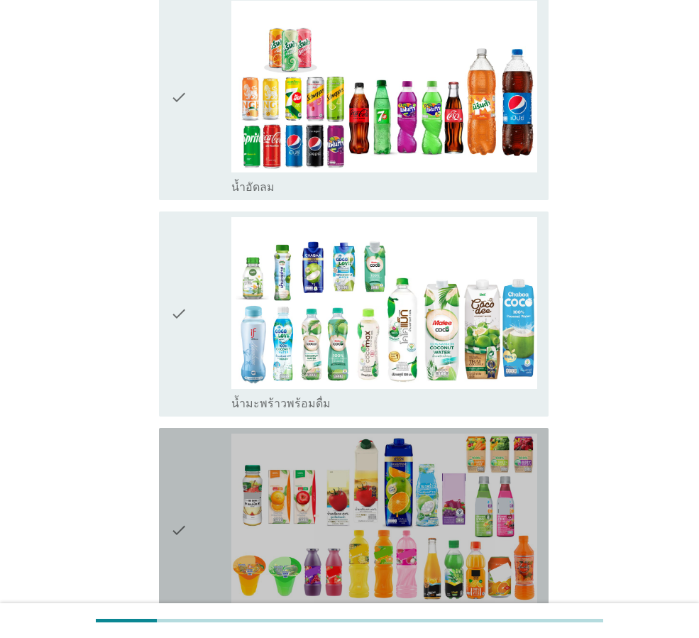
click at [206, 448] on div "check" at bounding box center [200, 531] width 61 height 194
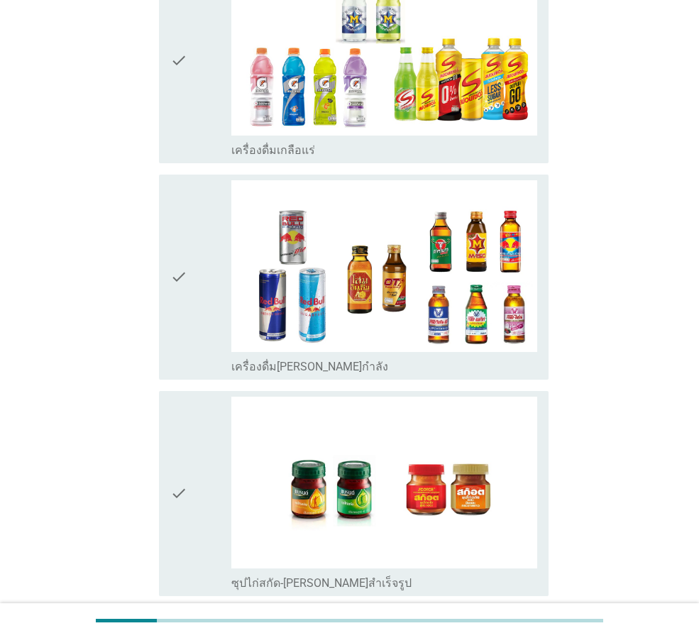
scroll to position [2759, 0]
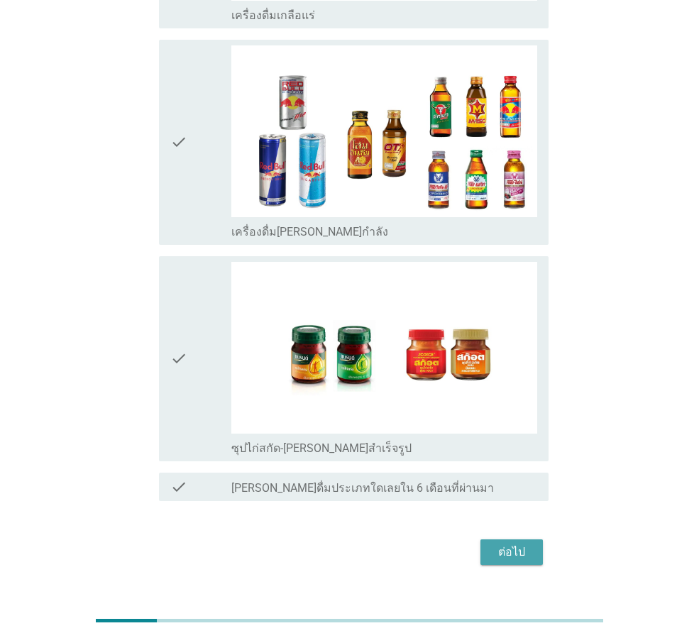
click at [522, 544] on div "ต่อไป" at bounding box center [512, 552] width 40 height 17
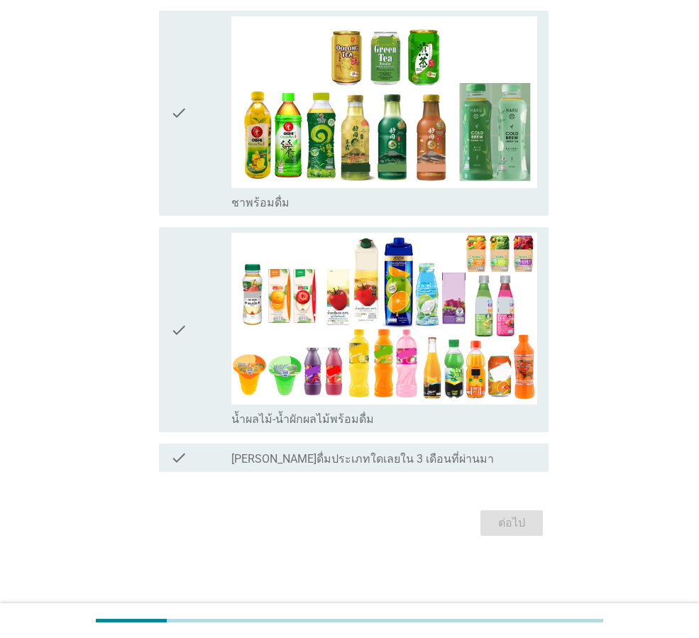
scroll to position [0, 0]
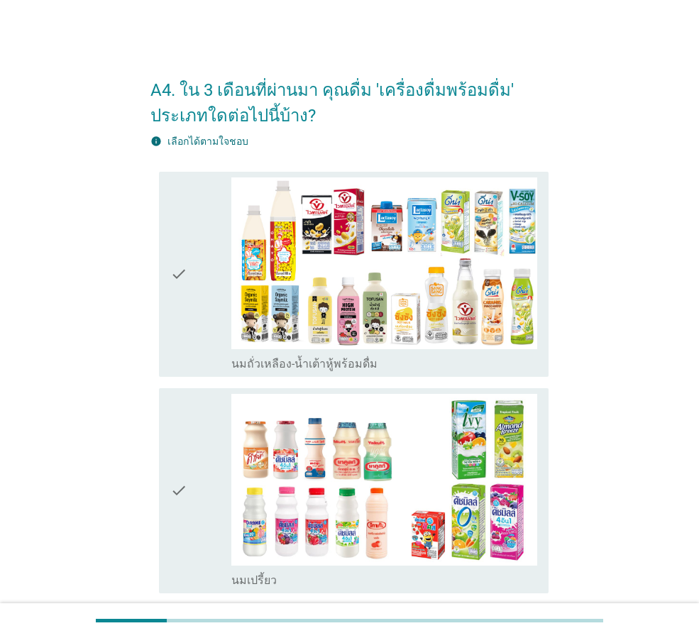
click at [214, 296] on div "check" at bounding box center [200, 274] width 61 height 194
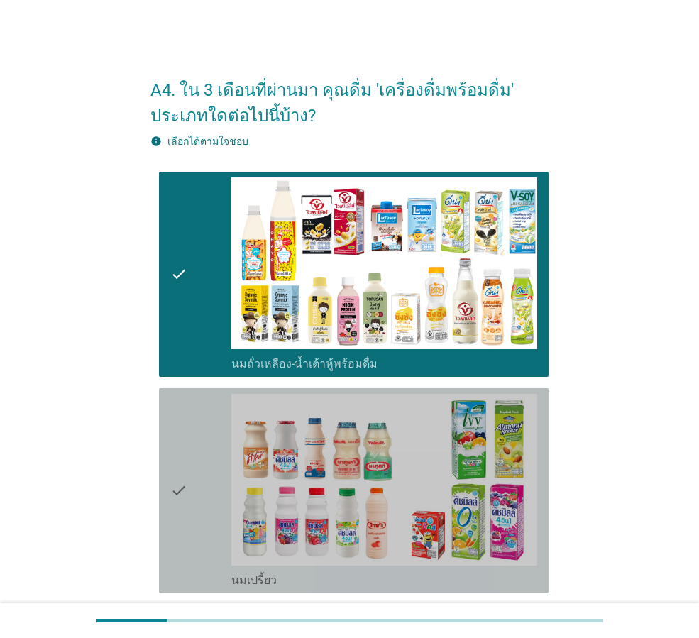
click at [199, 548] on div "check" at bounding box center [200, 491] width 61 height 194
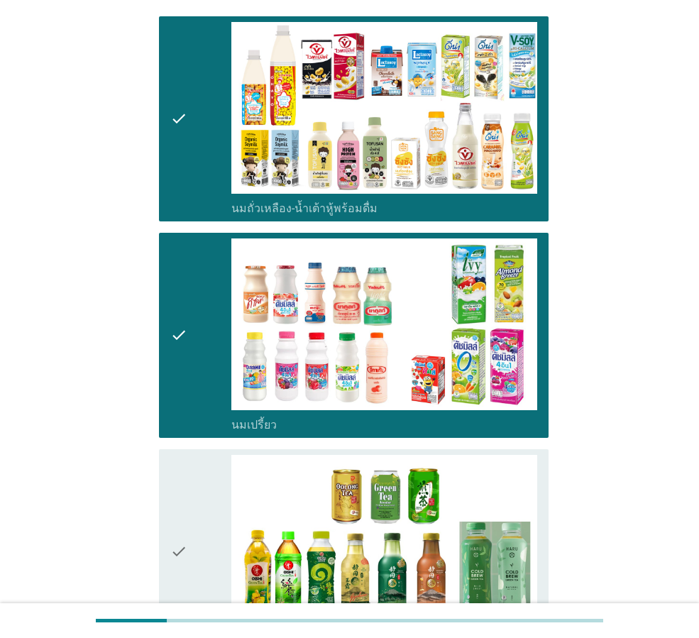
scroll to position [284, 0]
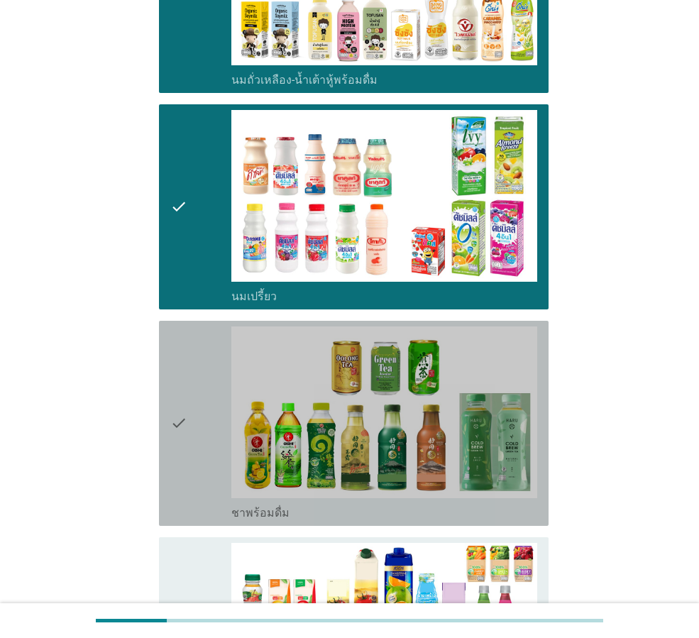
click at [204, 497] on div "check" at bounding box center [200, 423] width 61 height 194
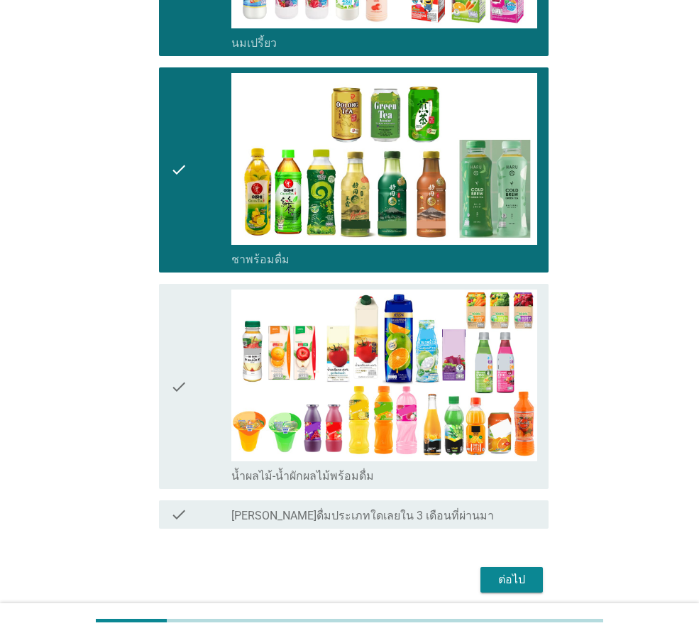
scroll to position [568, 0]
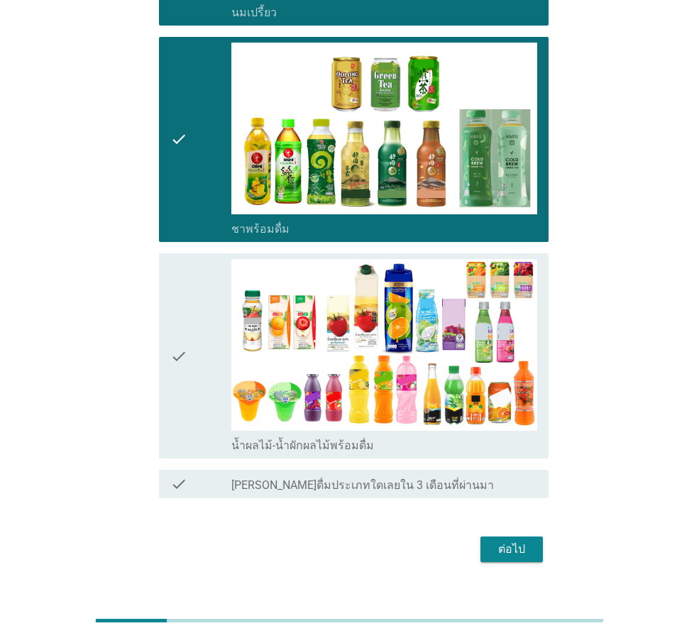
click at [189, 434] on div "check" at bounding box center [200, 356] width 61 height 194
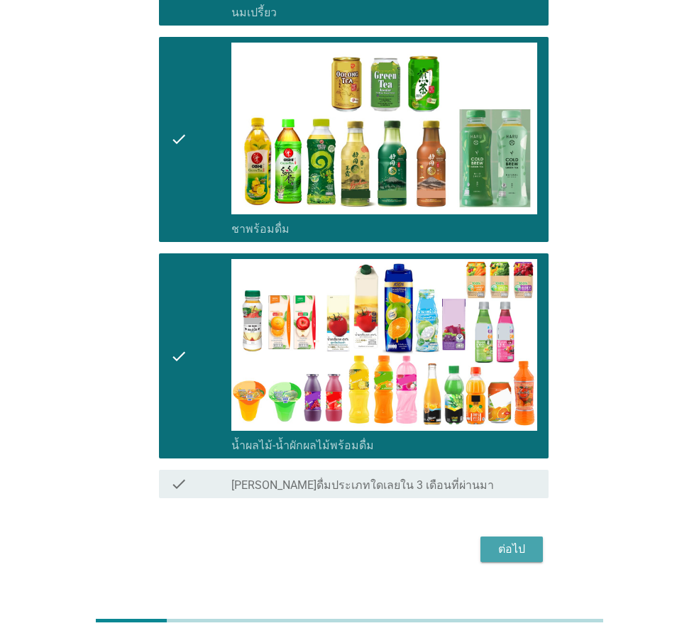
click at [526, 541] on div "ต่อไป" at bounding box center [512, 549] width 40 height 17
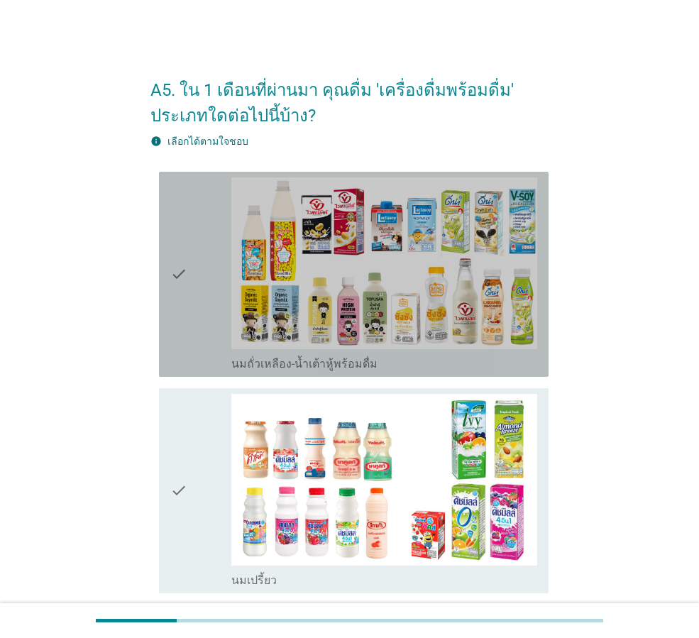
drag, startPoint x: 214, startPoint y: 296, endPoint x: 220, endPoint y: 301, distance: 8.1
click at [220, 300] on div "check" at bounding box center [200, 274] width 61 height 194
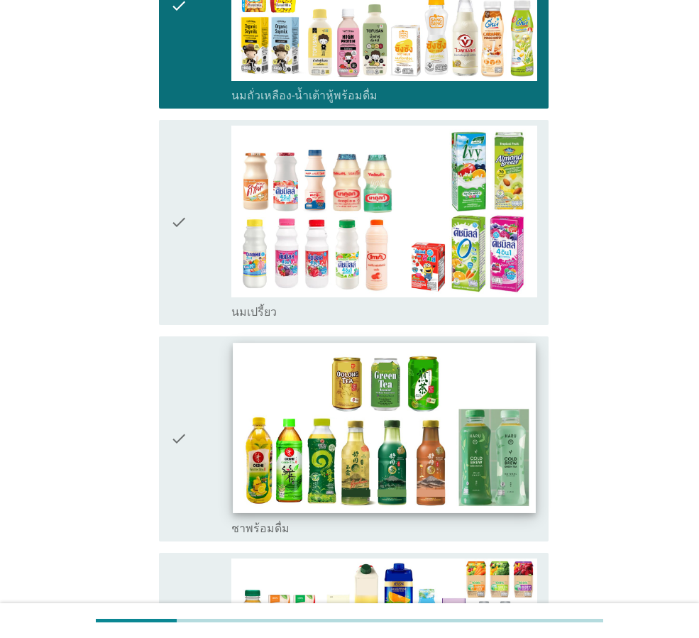
scroll to position [284, 0]
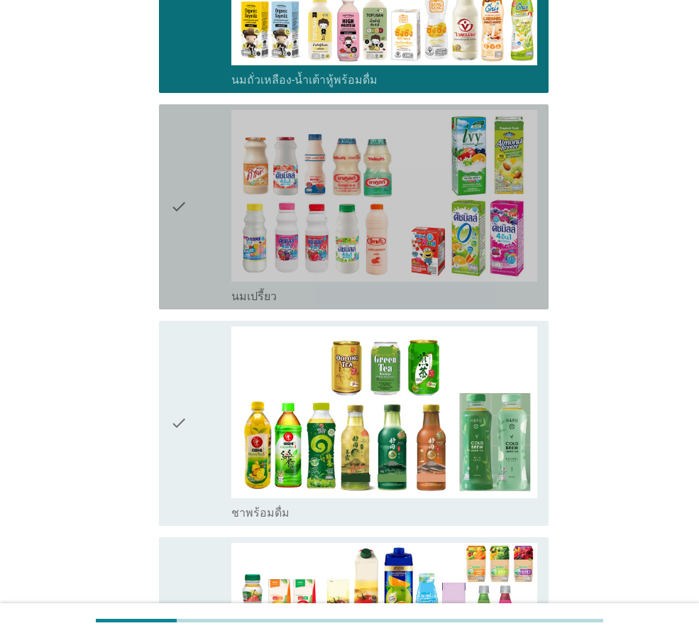
click at [206, 262] on div "check" at bounding box center [200, 207] width 61 height 194
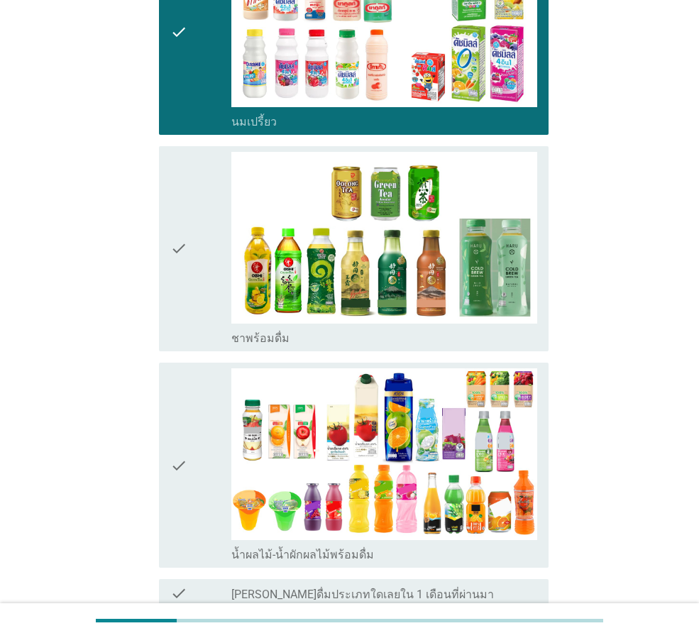
scroll to position [594, 0]
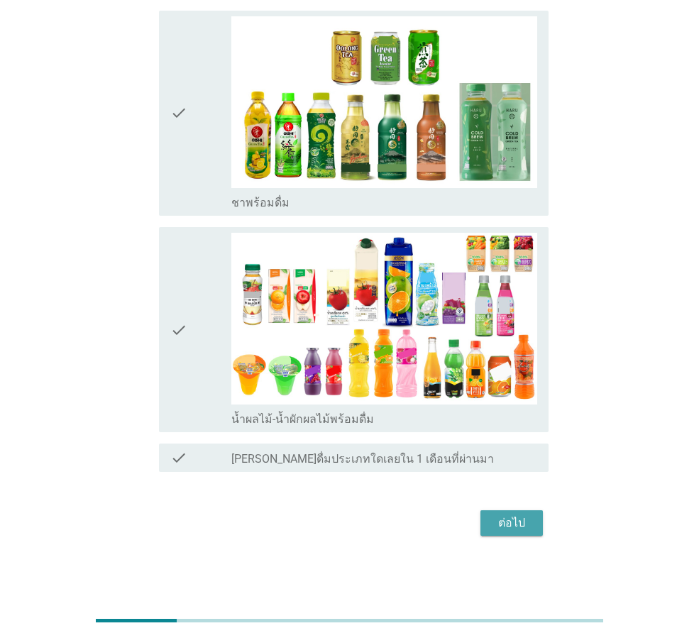
click at [527, 517] on div "ต่อไป" at bounding box center [512, 522] width 40 height 17
